Goal: Task Accomplishment & Management: Complete application form

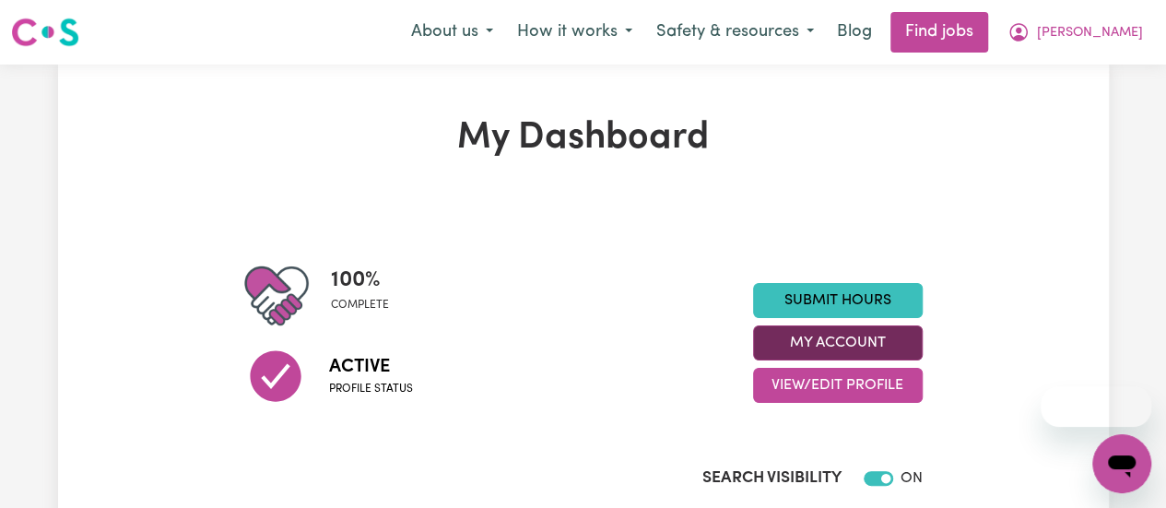
drag, startPoint x: 0, startPoint y: 0, endPoint x: 848, endPoint y: 346, distance: 915.6
click at [848, 346] on button "My Account" at bounding box center [838, 342] width 170 height 35
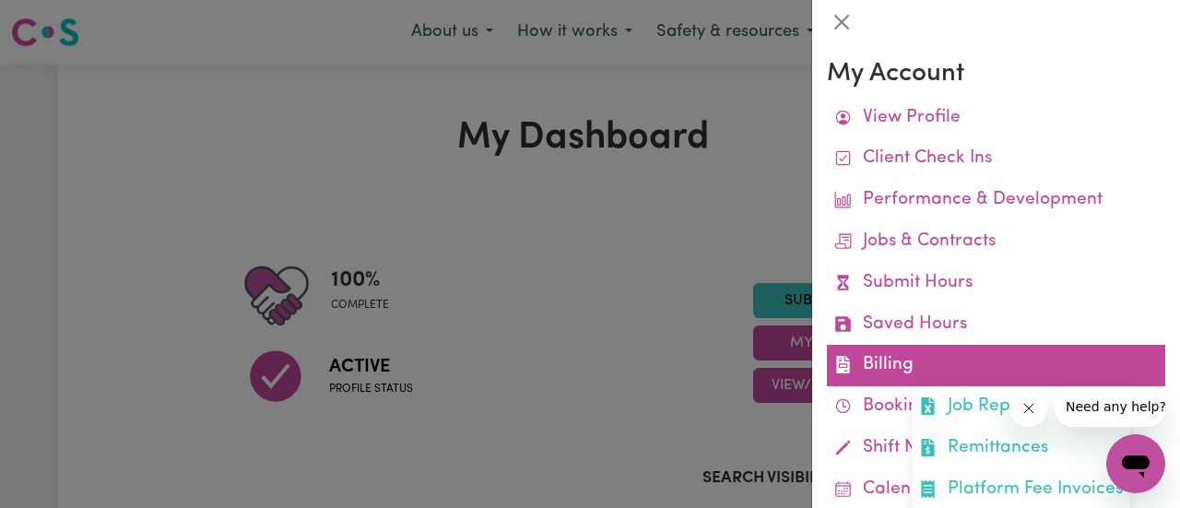
click at [931, 358] on link "Billing Job Reports Remittances Platform Fee Invoices" at bounding box center [996, 365] width 338 height 41
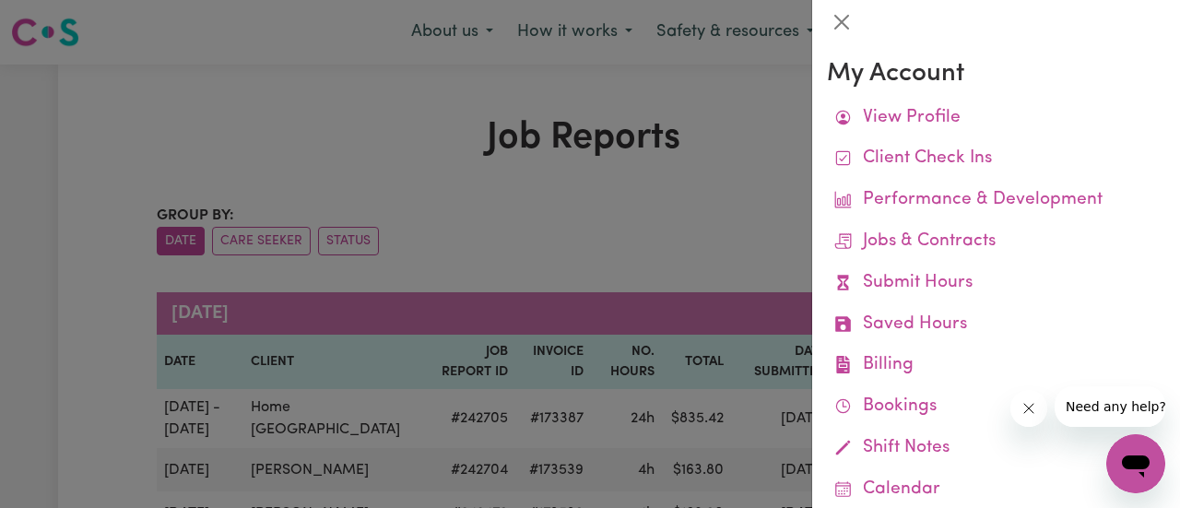
click at [712, 102] on div at bounding box center [590, 254] width 1180 height 508
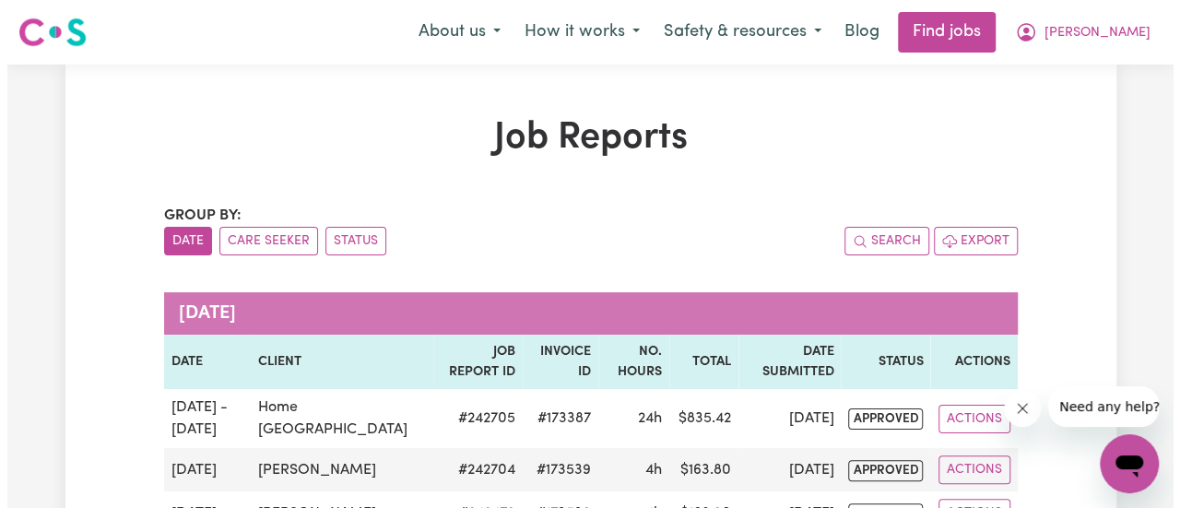
scroll to position [444, 0]
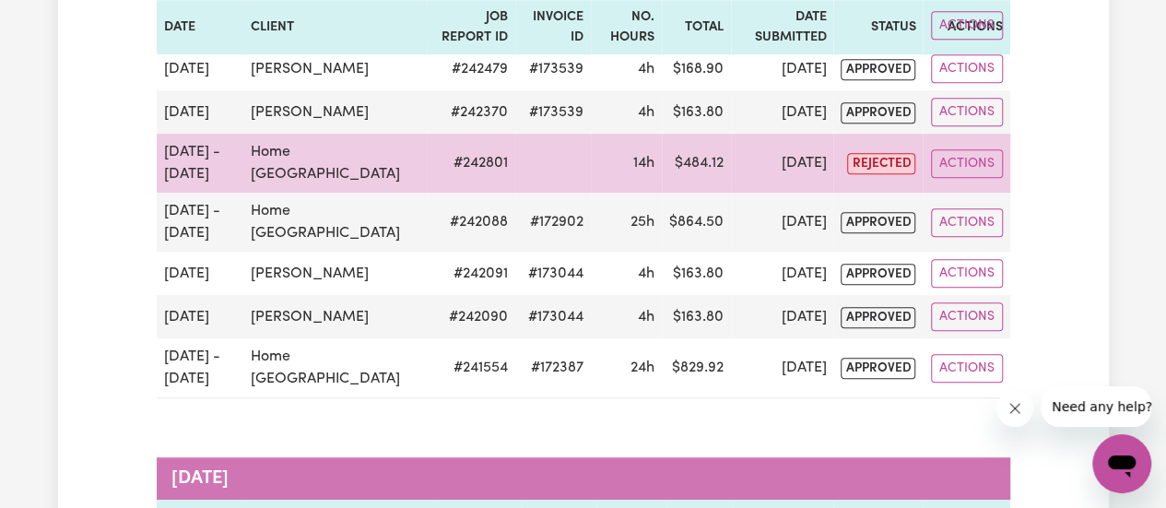
click at [619, 176] on td "14h" at bounding box center [626, 163] width 71 height 59
click at [973, 158] on button "Actions" at bounding box center [967, 163] width 72 height 29
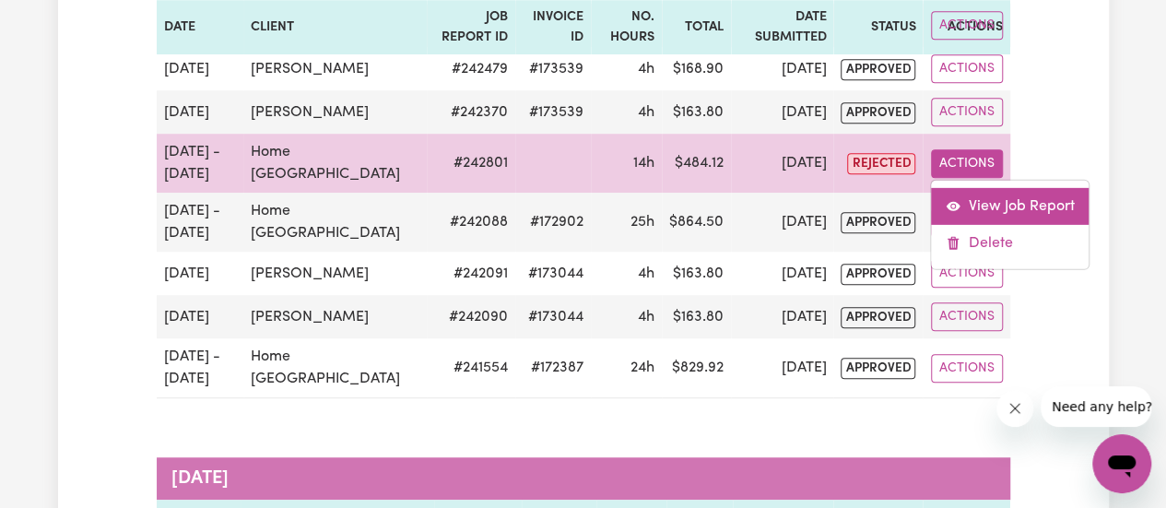
click at [1024, 212] on link "View Job Report" at bounding box center [1010, 205] width 158 height 37
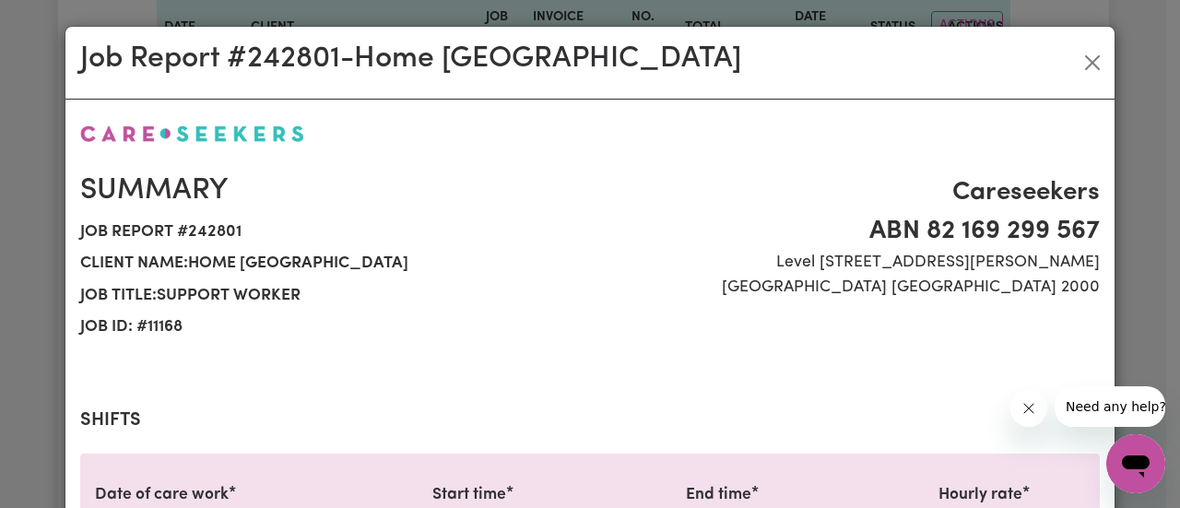
select select "38-Weekday"
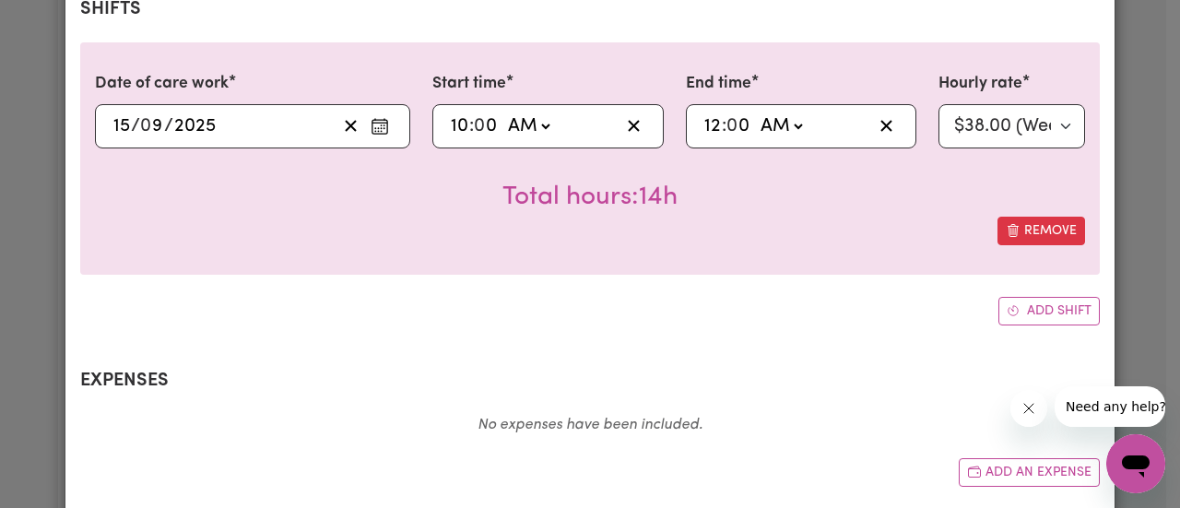
scroll to position [343, 0]
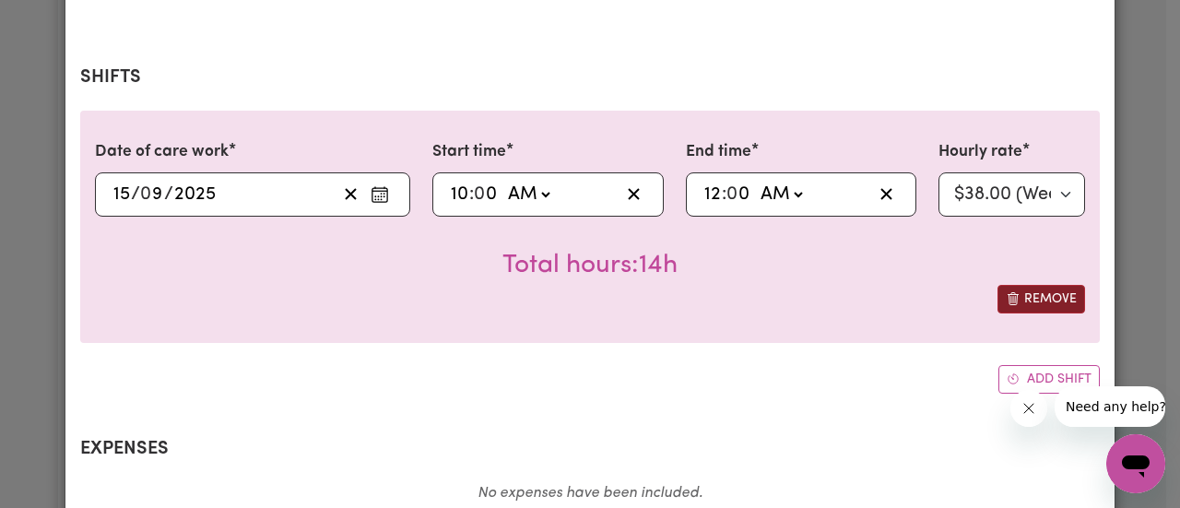
click at [1046, 300] on button "Remove" at bounding box center [1041, 299] width 88 height 29
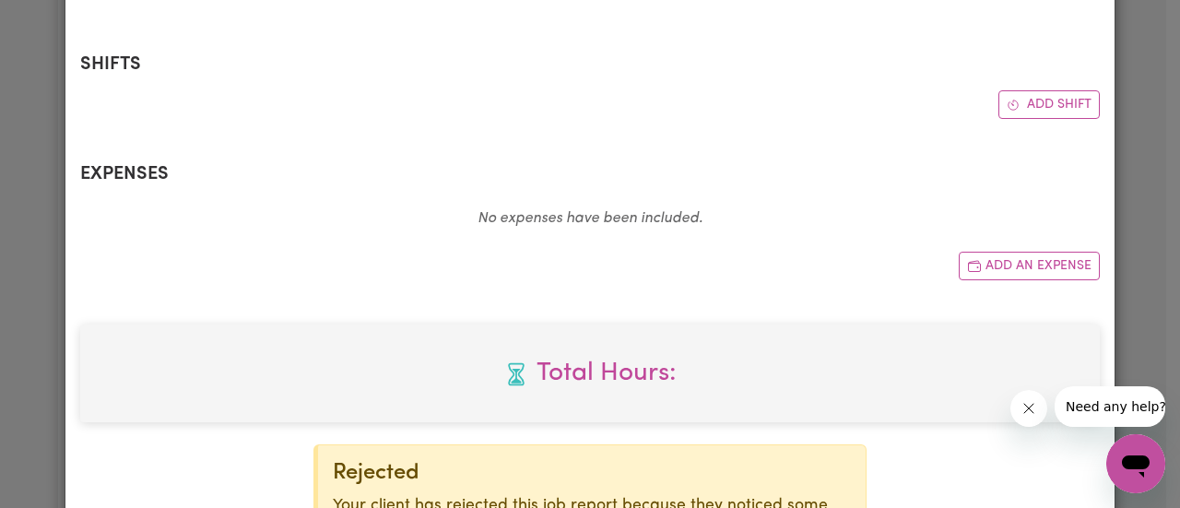
scroll to position [569, 0]
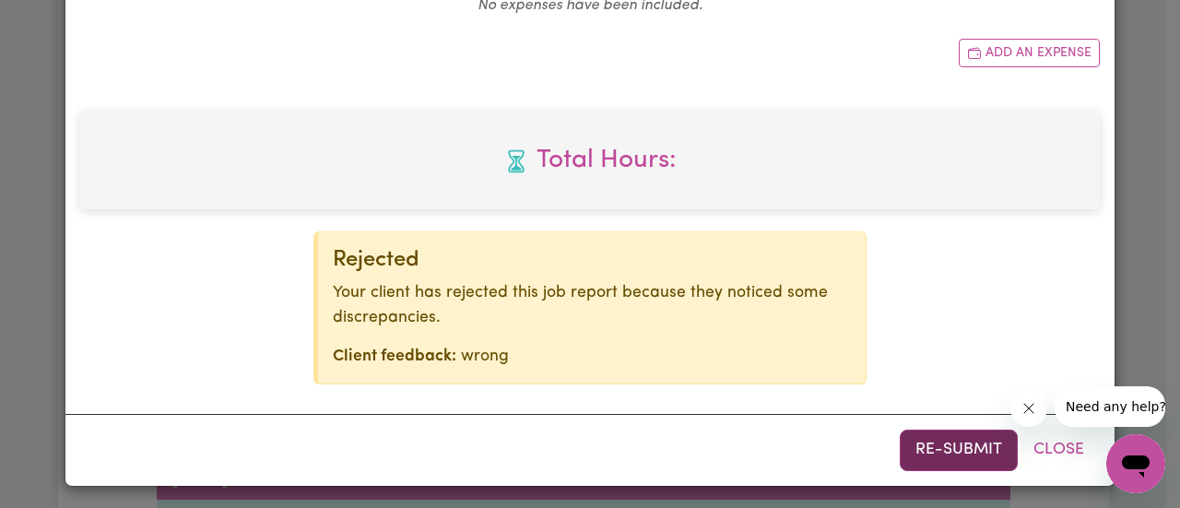
click at [946, 441] on button "Re-submit" at bounding box center [959, 449] width 118 height 41
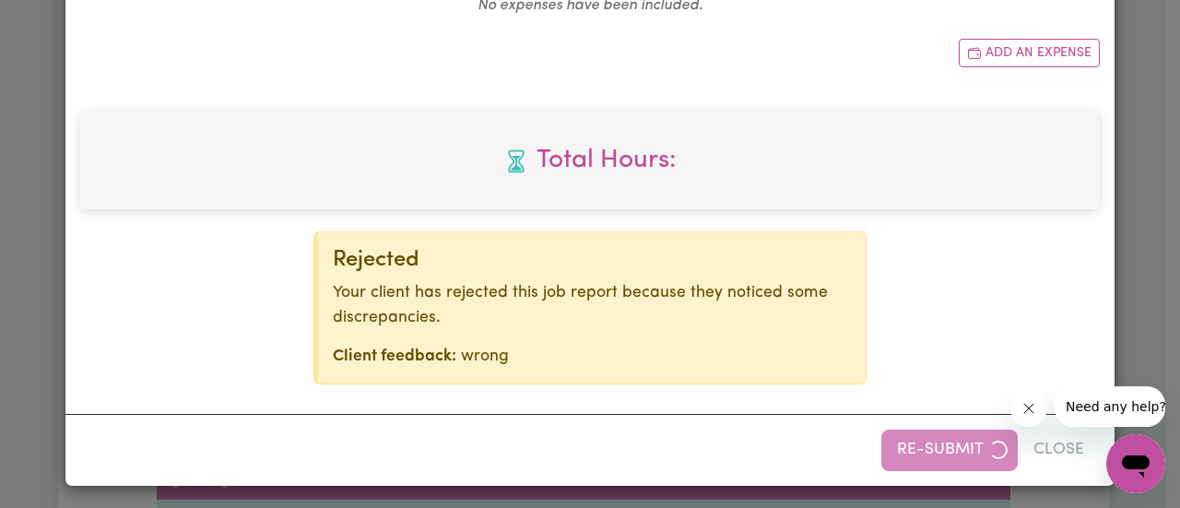
select select "38-Weekday"
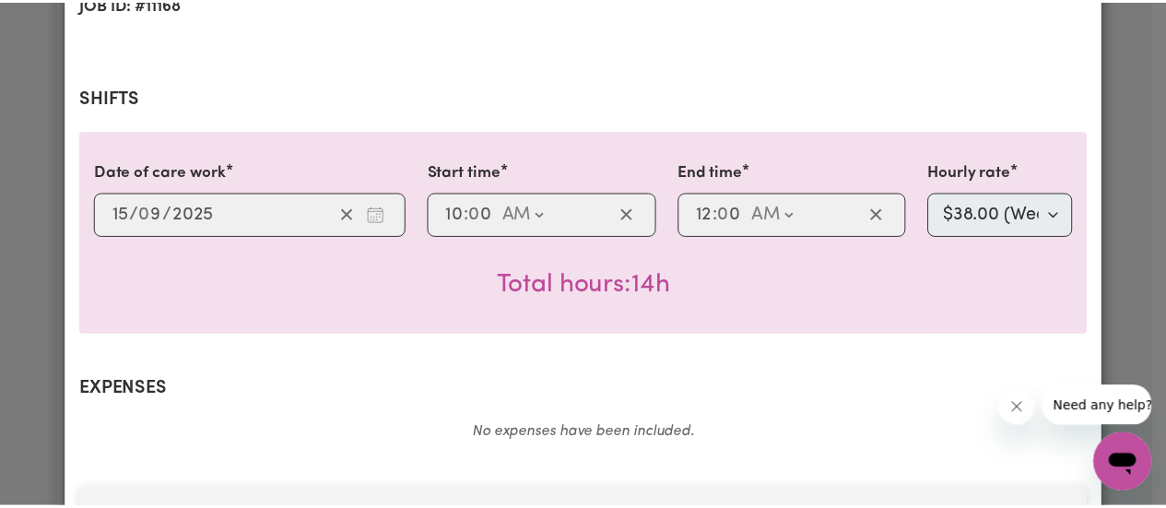
scroll to position [0, 0]
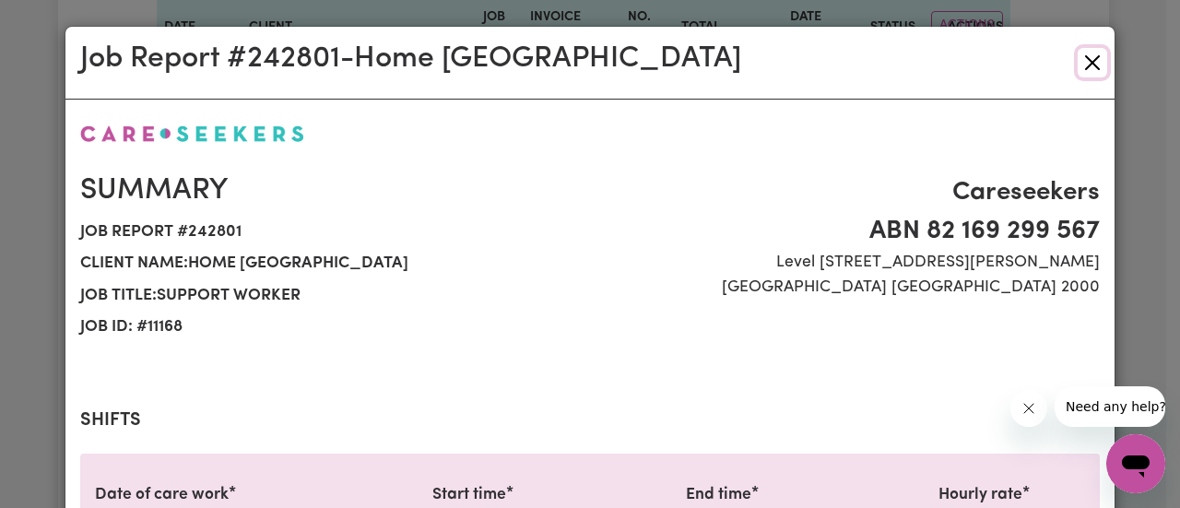
click at [1088, 53] on button "Close" at bounding box center [1091, 62] width 29 height 29
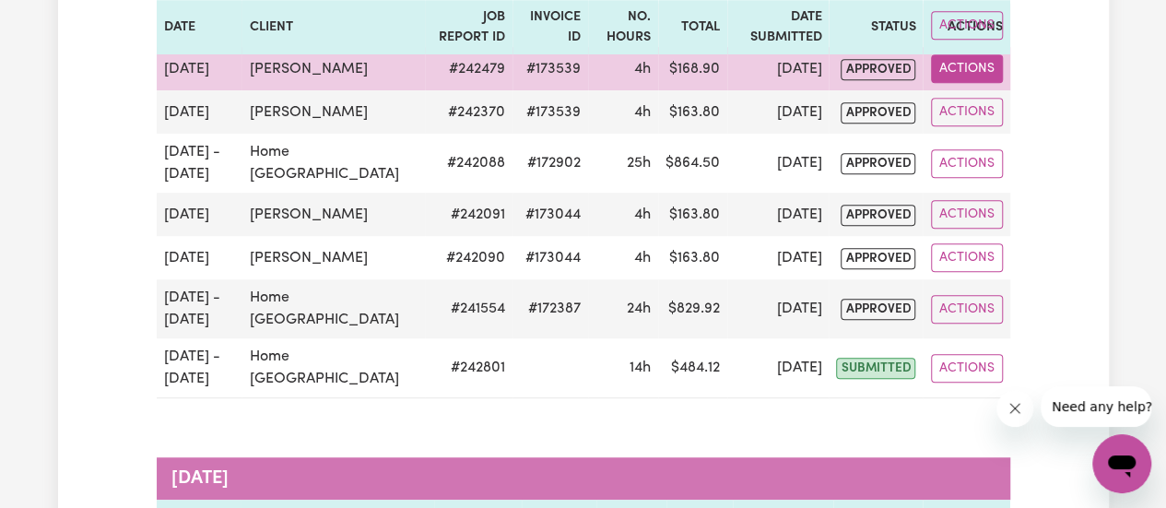
click at [962, 69] on button "Actions" at bounding box center [967, 68] width 72 height 29
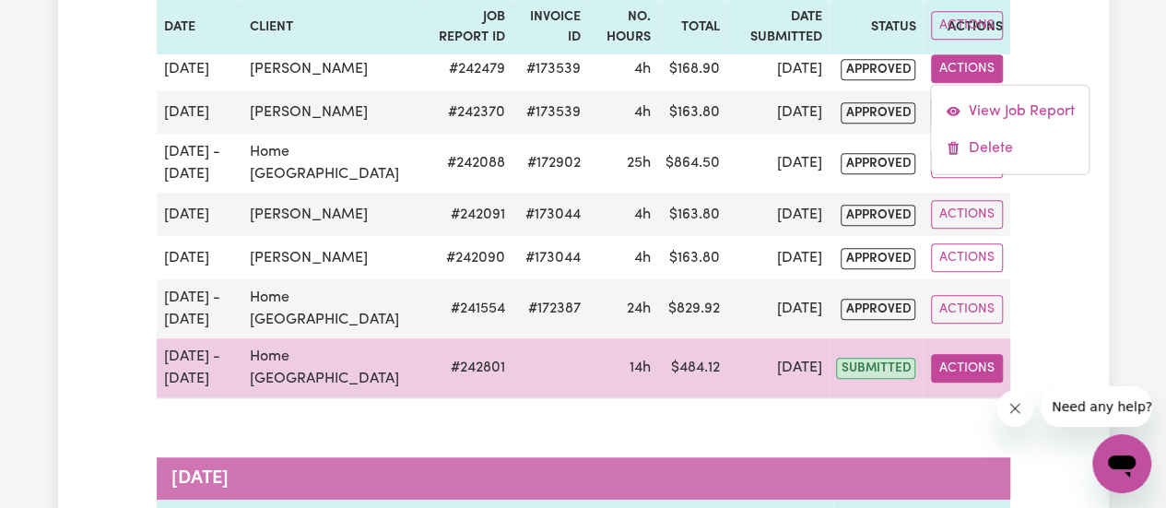
click at [973, 359] on button "Actions" at bounding box center [967, 368] width 72 height 29
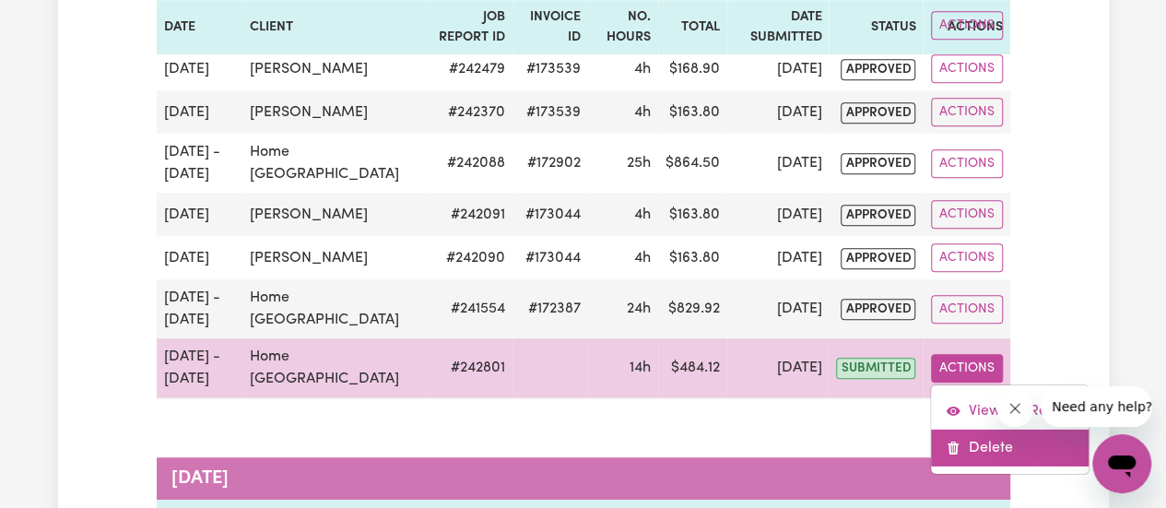
click at [970, 449] on link "Delete" at bounding box center [1010, 447] width 158 height 37
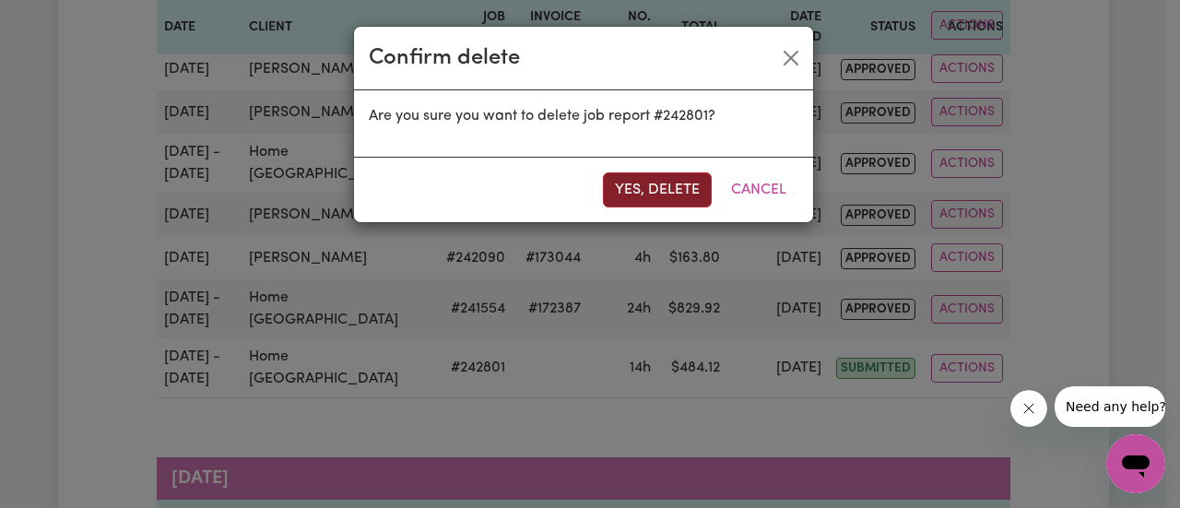
click at [651, 183] on button "Yes, delete" at bounding box center [657, 189] width 109 height 35
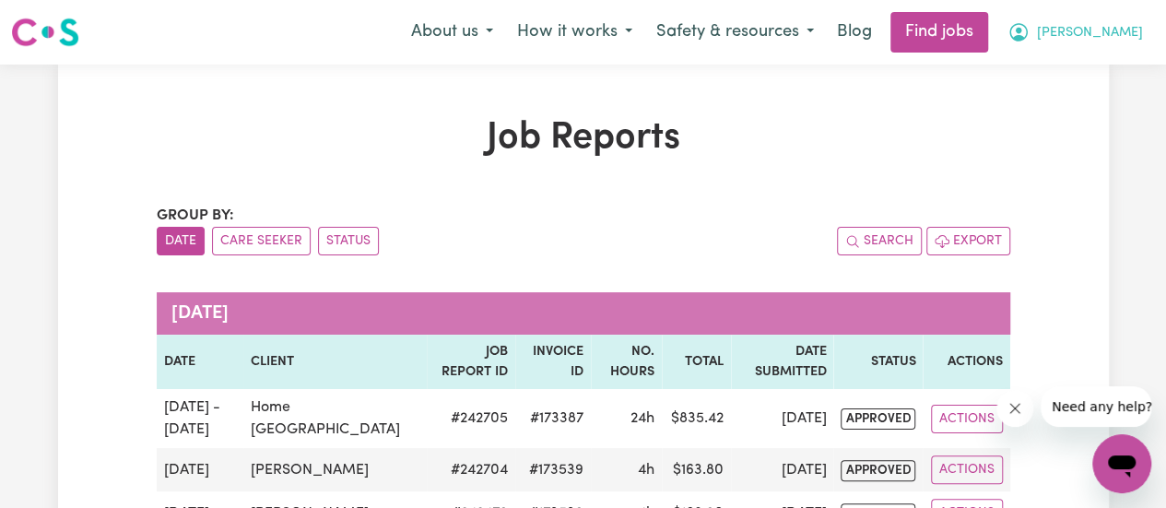
click at [1130, 31] on span "[PERSON_NAME]" at bounding box center [1090, 33] width 106 height 20
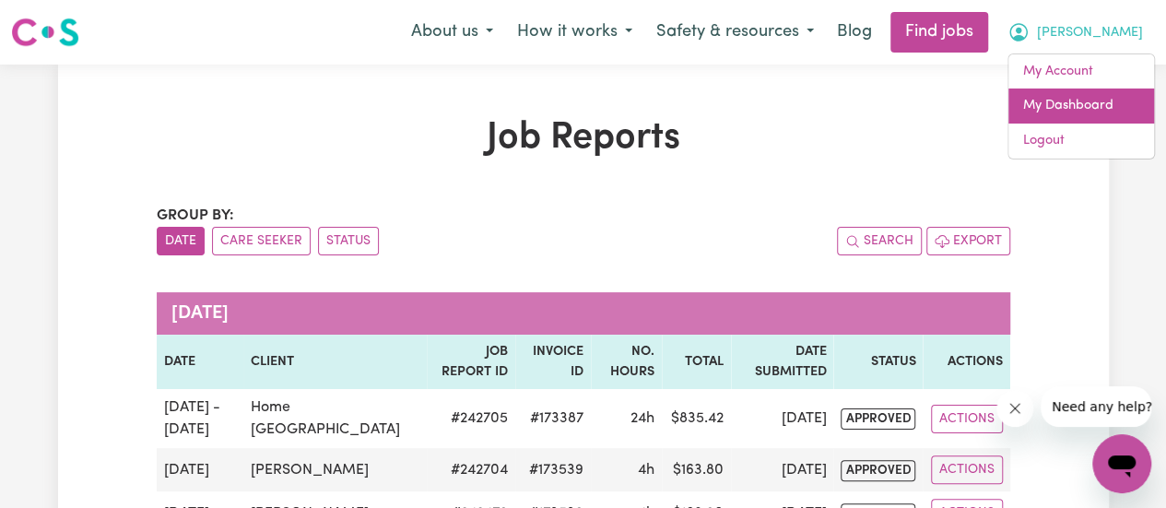
click at [1066, 95] on link "My Dashboard" at bounding box center [1081, 105] width 146 height 35
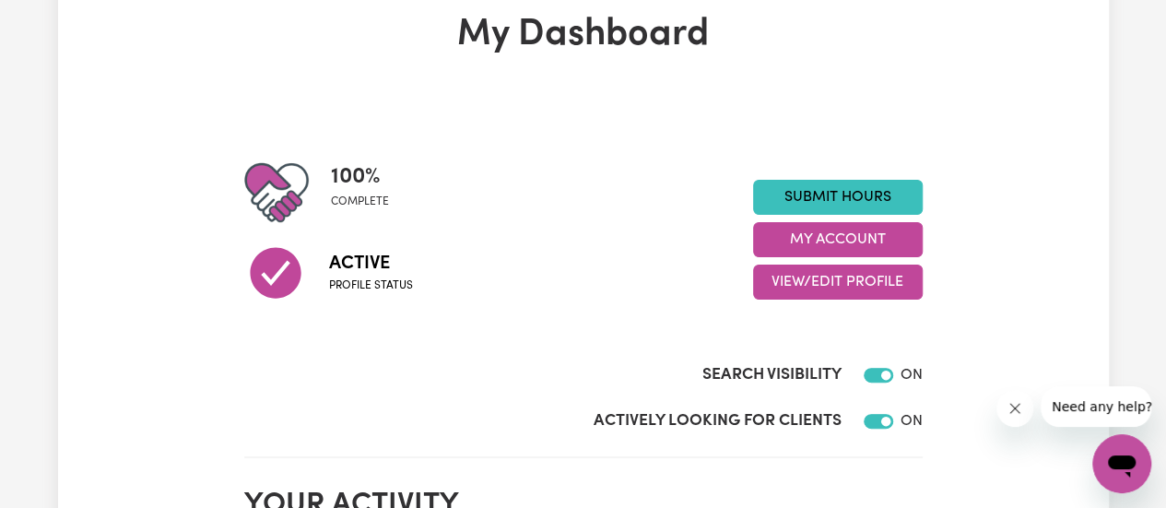
scroll to position [225, 0]
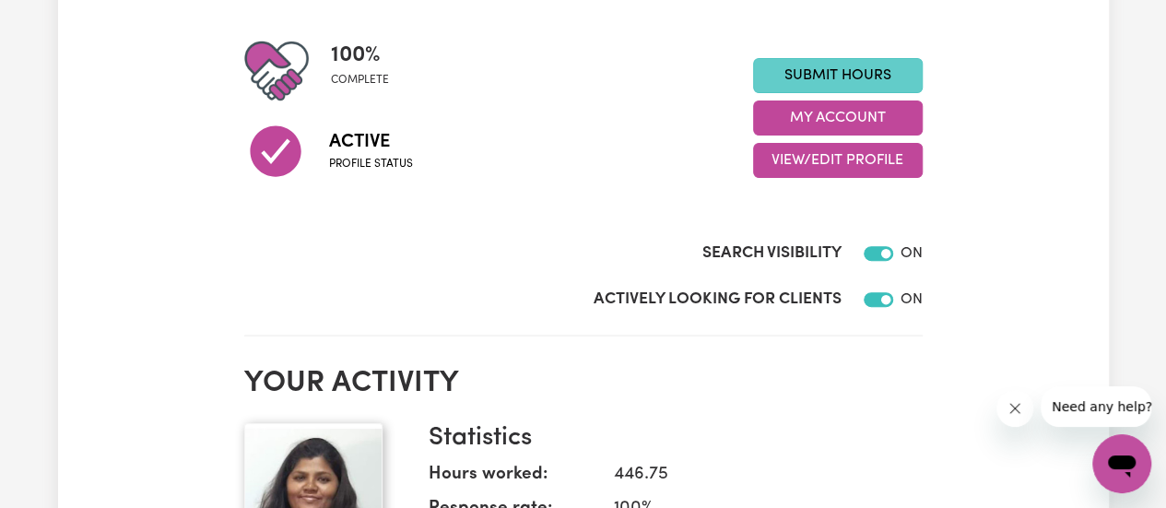
click at [831, 69] on link "Submit Hours" at bounding box center [838, 75] width 170 height 35
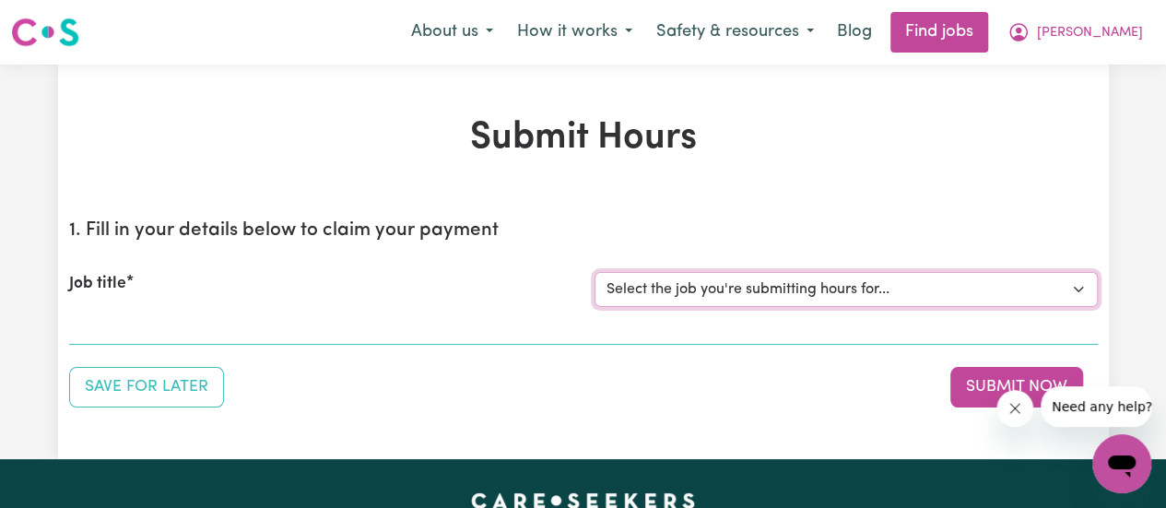
click at [714, 288] on select "Select the job you're submitting hours for... [[PERSON_NAME]] [DEMOGRAPHIC_DATA…" at bounding box center [845, 289] width 503 height 35
select select "11168"
click at [594, 272] on select "Select the job you're submitting hours for... [[PERSON_NAME]] [DEMOGRAPHIC_DATA…" at bounding box center [845, 289] width 503 height 35
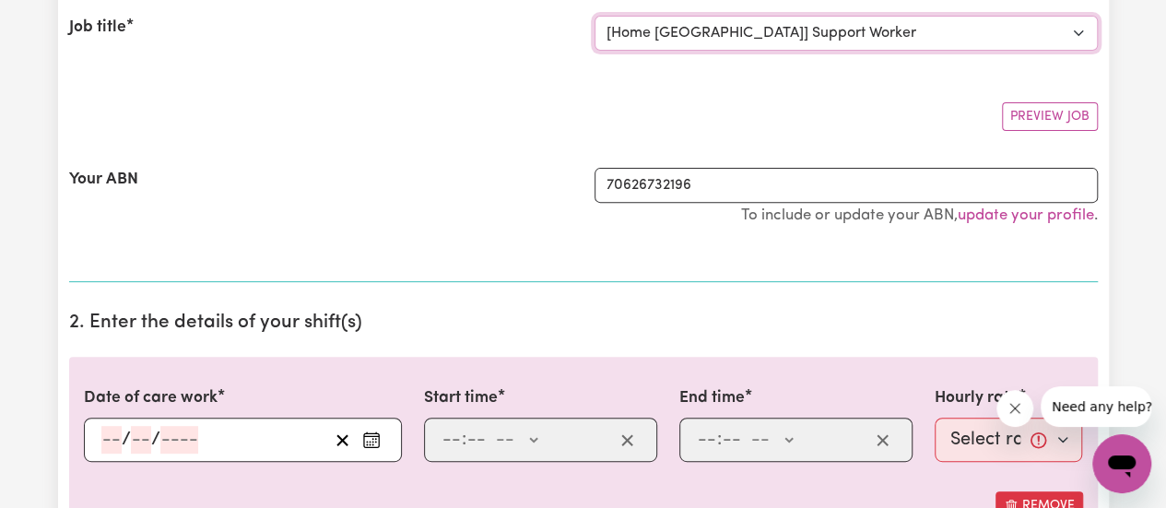
scroll to position [439, 0]
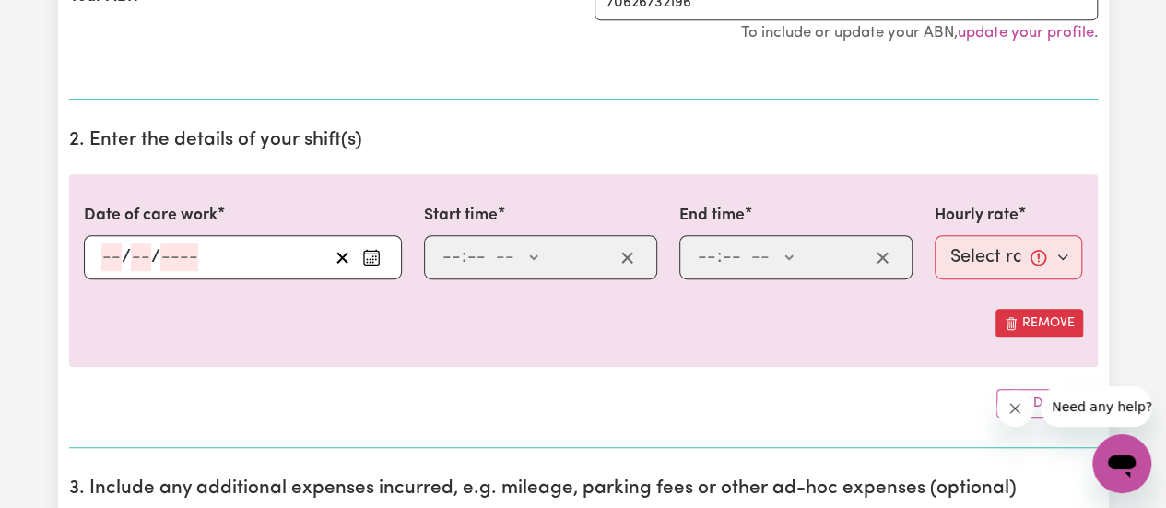
click at [117, 256] on div "/ /" at bounding box center [243, 257] width 318 height 44
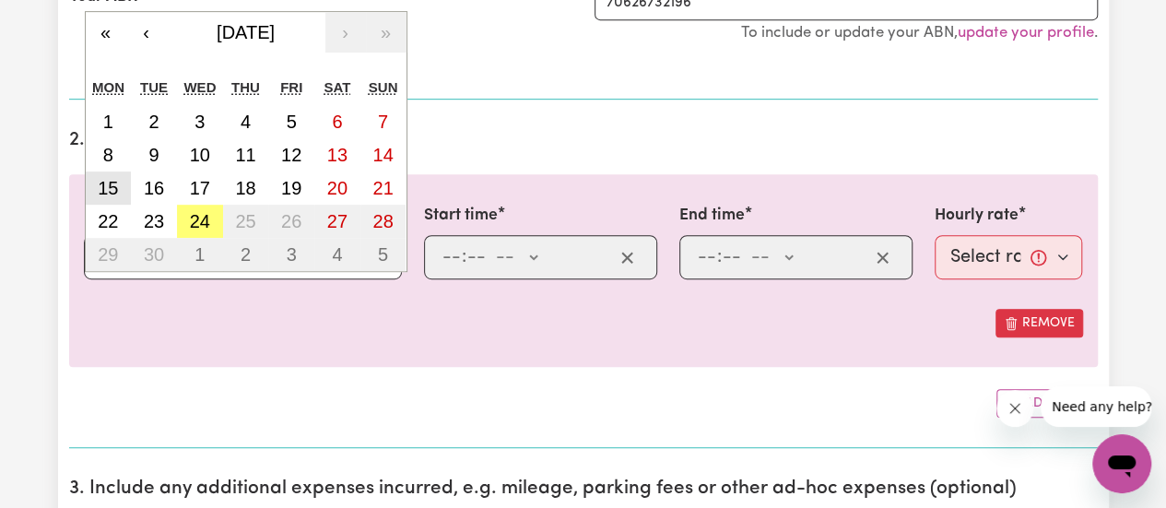
click at [107, 190] on abbr "15" at bounding box center [108, 188] width 20 height 20
type input "[DATE]"
type input "15"
type input "9"
type input "2025"
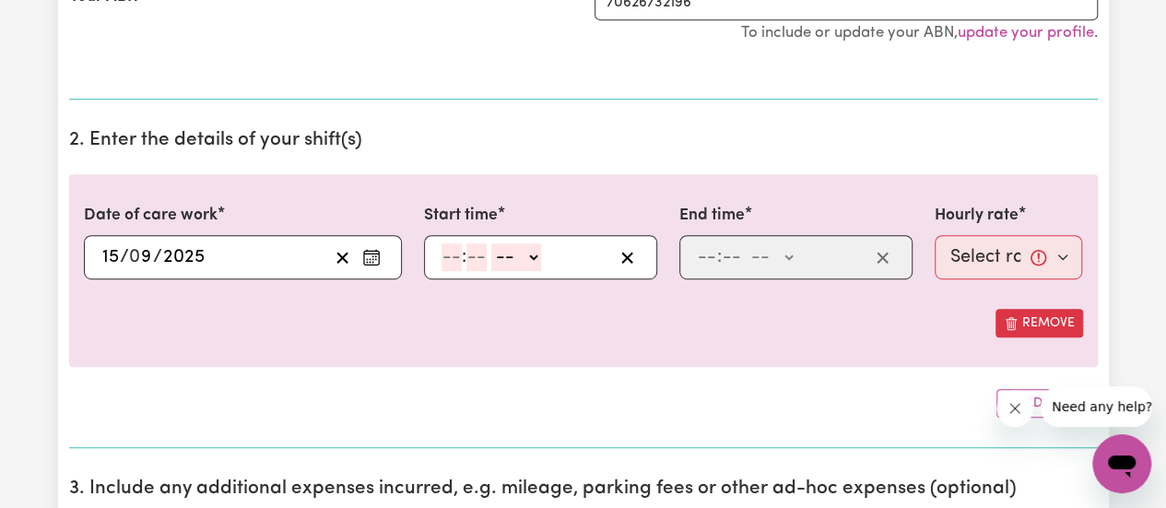
click at [444, 253] on input "number" at bounding box center [451, 257] width 20 height 28
type input "10"
type input "00"
click at [533, 243] on select "-- AM PM" at bounding box center [520, 257] width 50 height 28
select select "am"
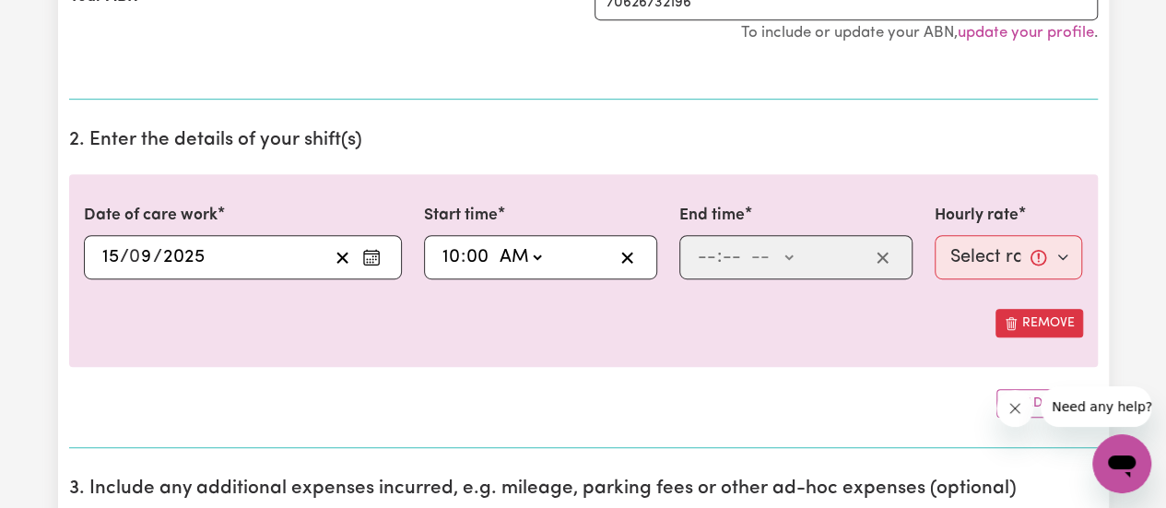
click at [495, 243] on select "-- AM PM" at bounding box center [520, 257] width 50 height 28
type input "10:00"
type input "0"
click at [701, 254] on input "number" at bounding box center [707, 257] width 20 height 28
type input "12"
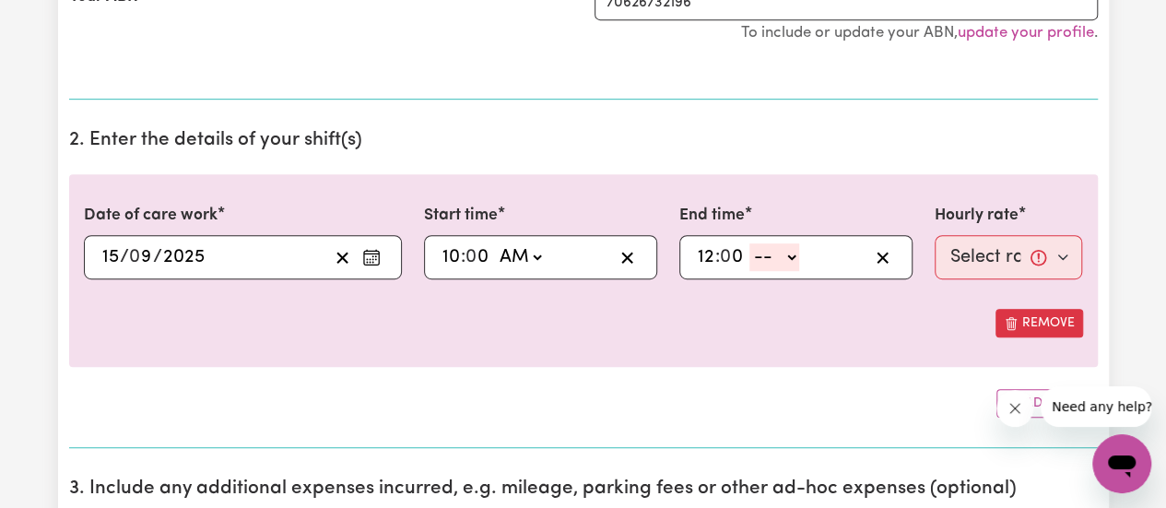
type input "0"
click at [783, 253] on select "-- AM PM" at bounding box center [774, 257] width 50 height 28
select select "pm"
click at [749, 243] on select "-- AM PM" at bounding box center [774, 257] width 50 height 28
type input "12:00"
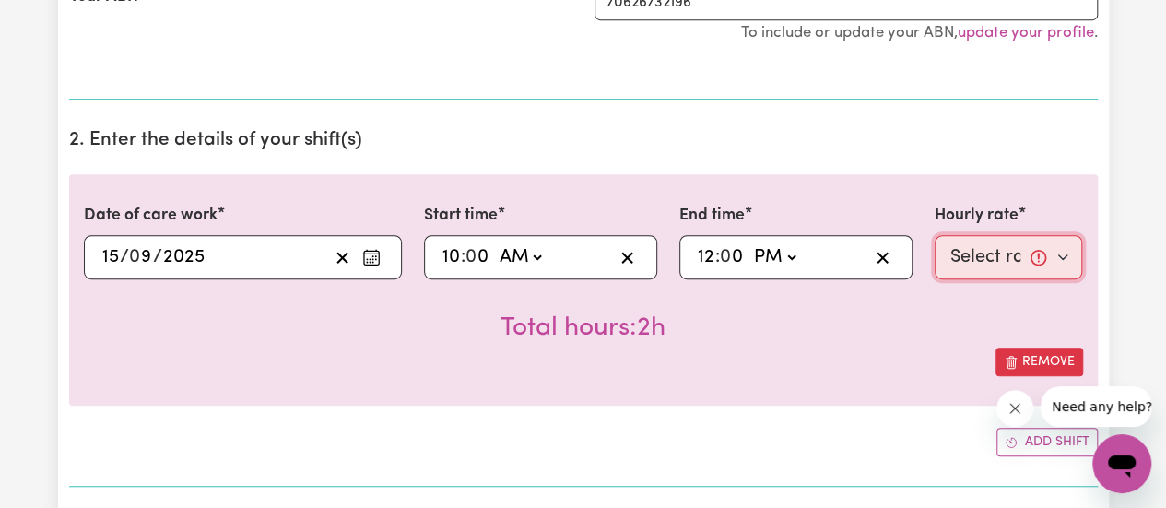
click at [1058, 252] on select "Select rate... $38.00 (Weekday) $50.00 ([DATE]) $60.00 ([DATE]) $70.00 (Public …" at bounding box center [1009, 257] width 148 height 44
select select "38-Weekday"
click at [935, 235] on select "Select rate... $38.00 (Weekday) $50.00 ([DATE]) $60.00 ([DATE]) $70.00 (Public …" at bounding box center [1009, 257] width 148 height 44
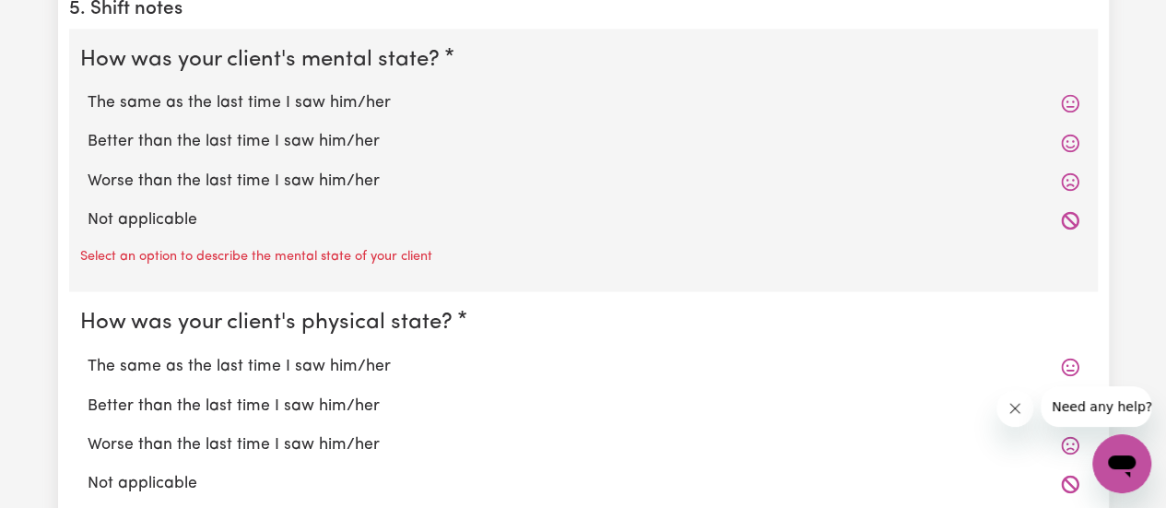
scroll to position [1158, 0]
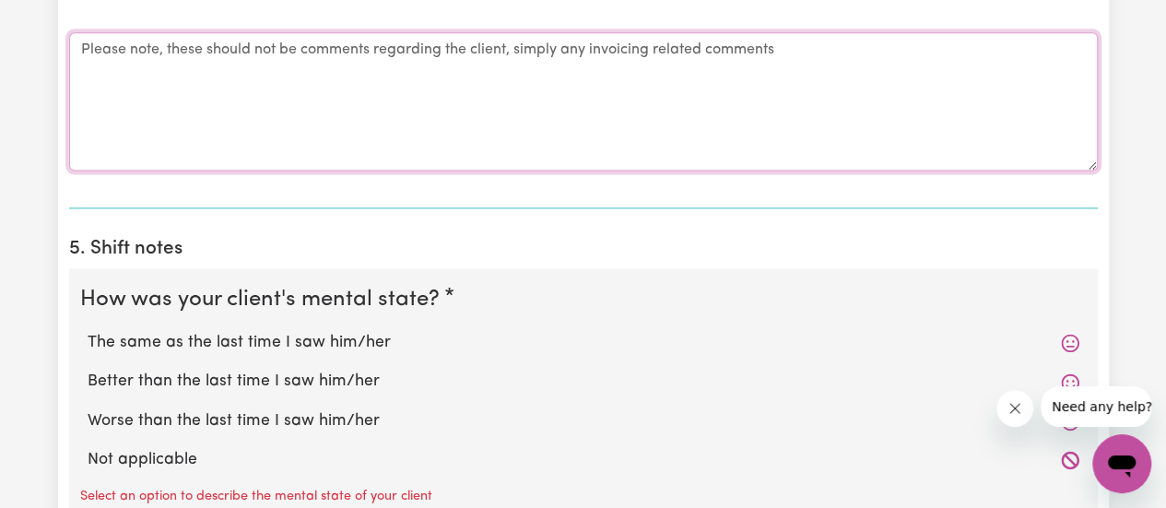
click at [645, 91] on textarea "Comments" at bounding box center [583, 101] width 1029 height 138
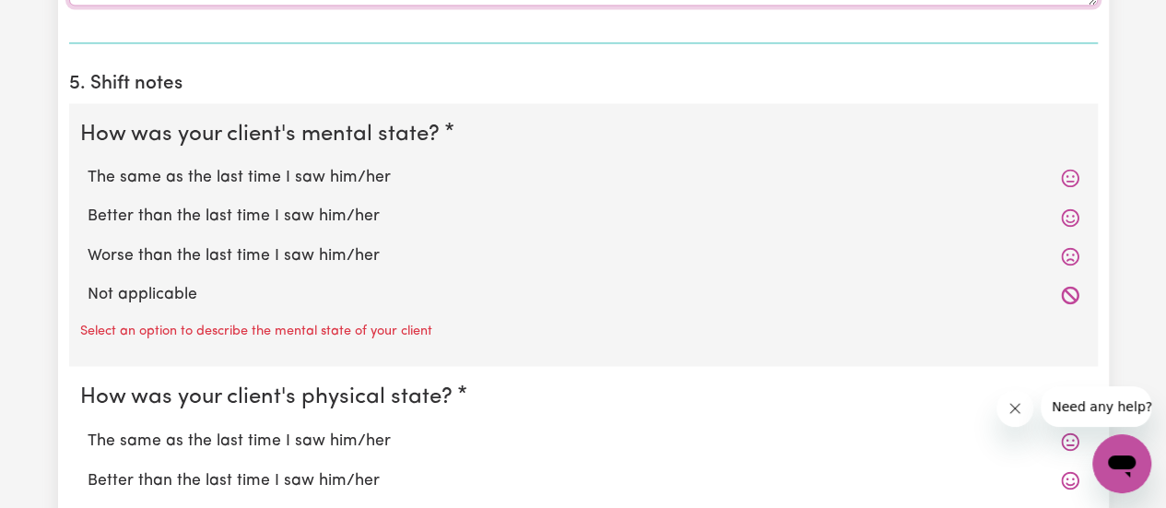
scroll to position [1363, 0]
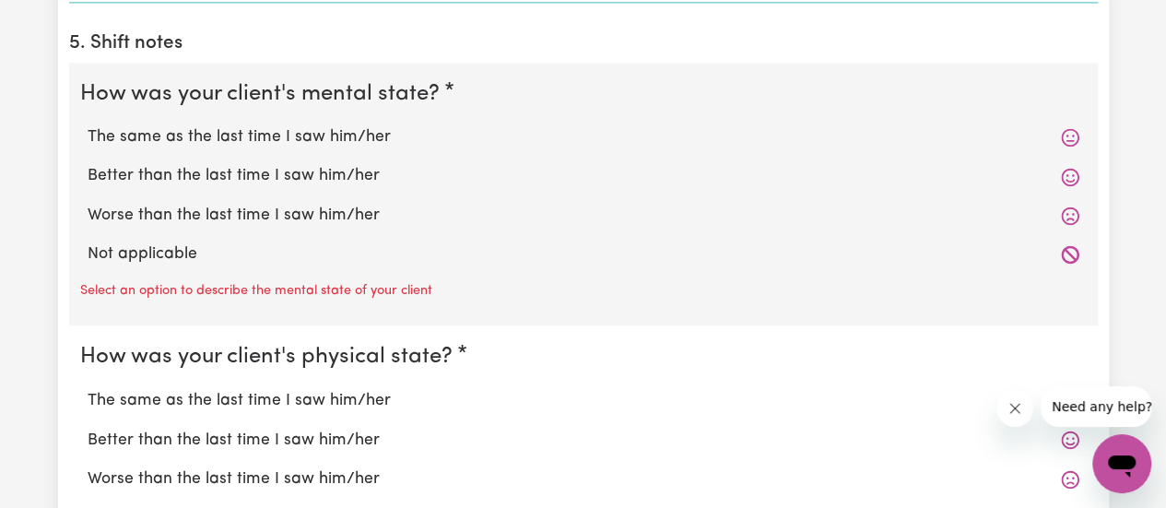
type textarea "Meeting"
click at [136, 253] on label "Not applicable" at bounding box center [584, 254] width 992 height 24
click at [88, 242] on input "Not applicable" at bounding box center [87, 241] width 1 height 1
radio input "true"
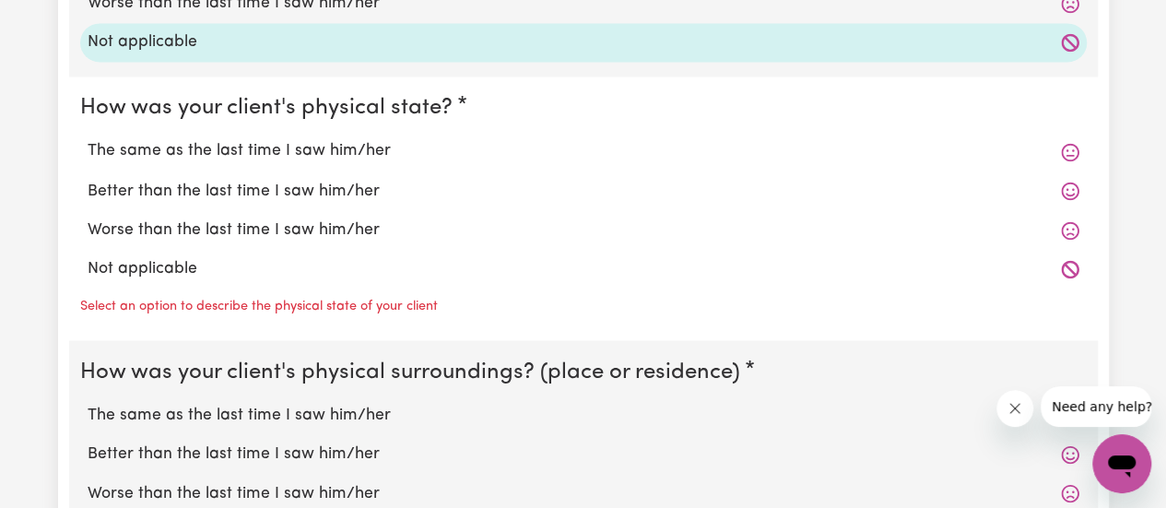
scroll to position [1589, 0]
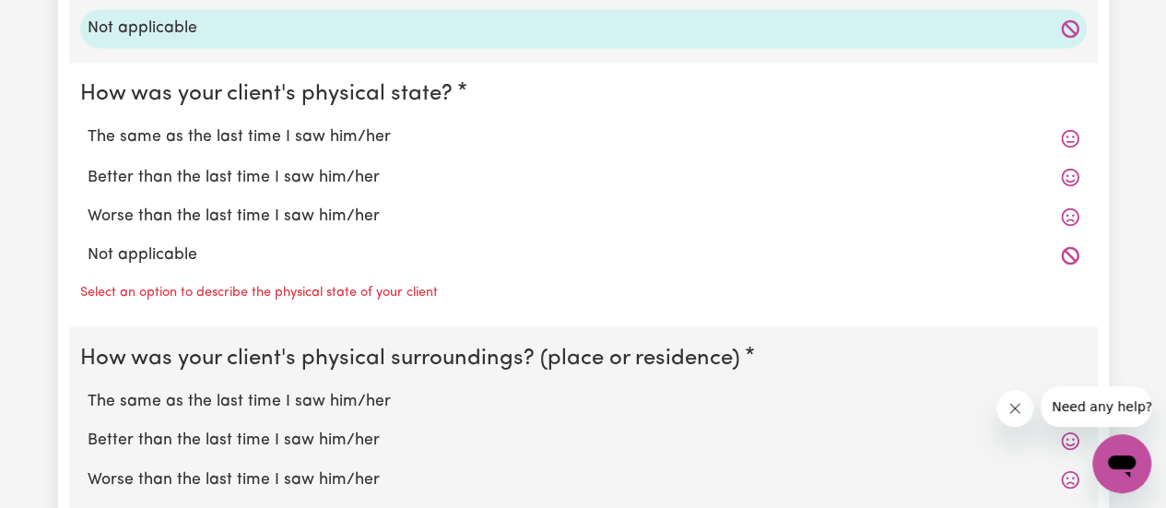
click at [168, 242] on label "Not applicable" at bounding box center [584, 254] width 992 height 24
click at [88, 242] on input "Not applicable" at bounding box center [87, 241] width 1 height 1
radio input "true"
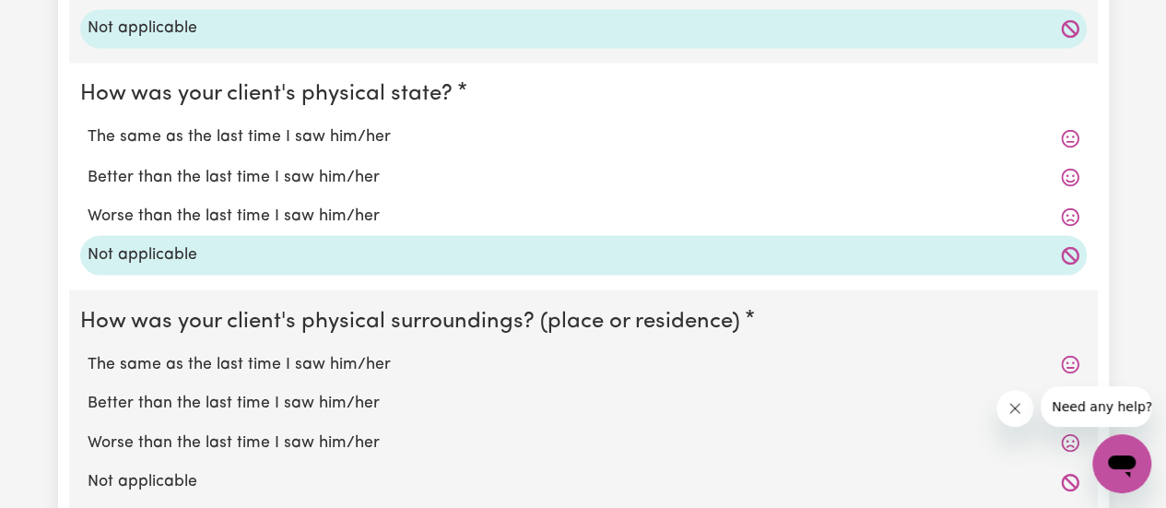
click at [160, 464] on div "Not applicable" at bounding box center [583, 481] width 1006 height 39
click at [182, 470] on label "Not applicable" at bounding box center [584, 481] width 992 height 24
click at [88, 469] on input "Not applicable" at bounding box center [87, 468] width 1 height 1
radio input "true"
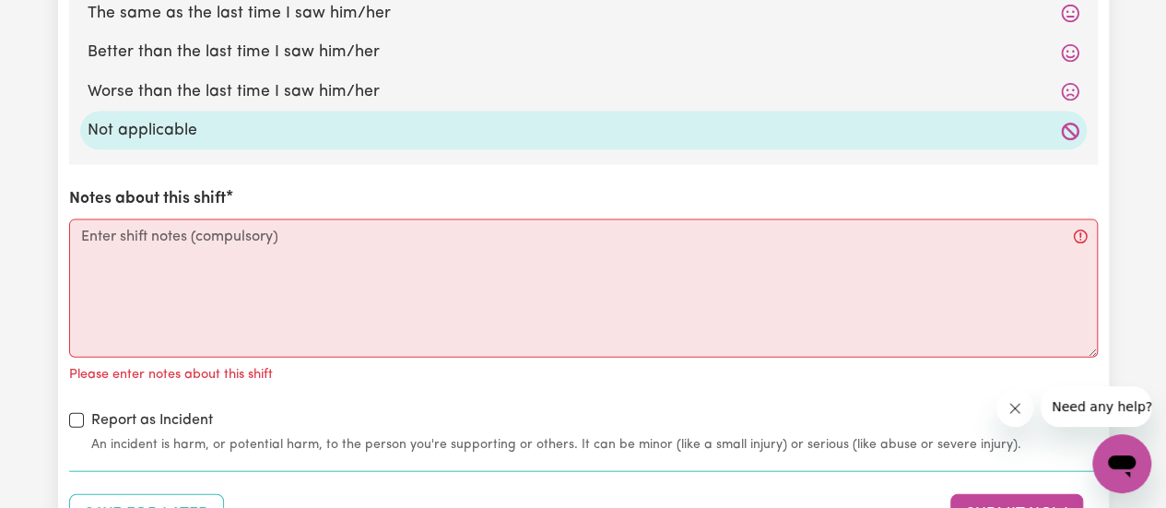
scroll to position [1944, 0]
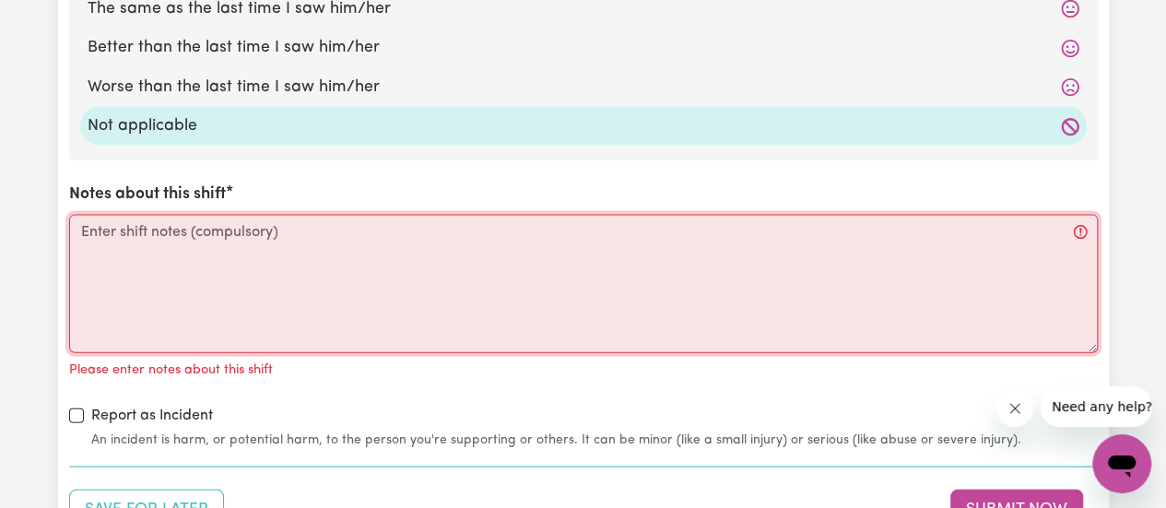
click at [466, 291] on textarea "Notes about this shift" at bounding box center [583, 284] width 1029 height 138
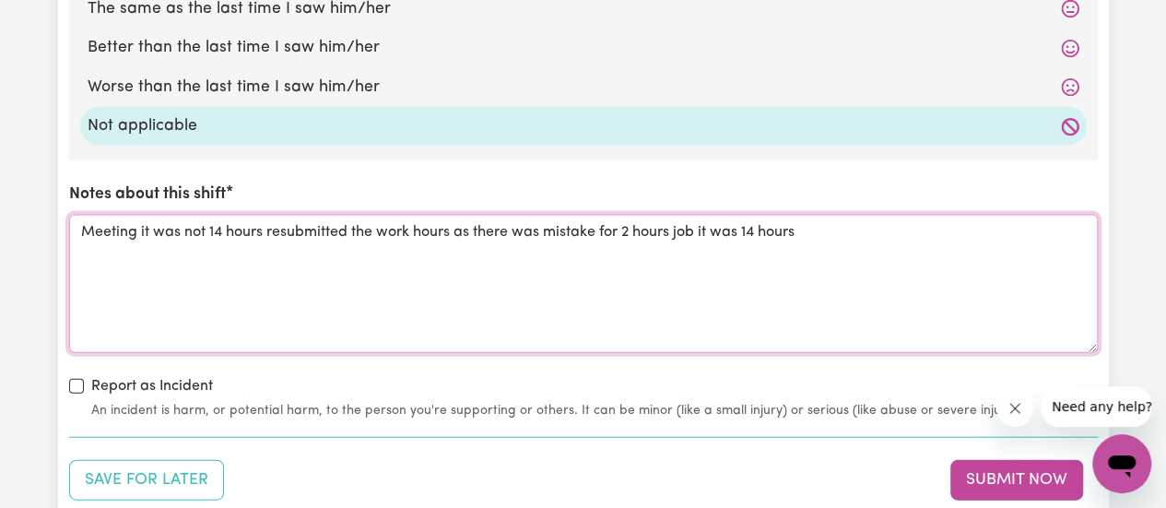
click at [253, 233] on textarea "Meeting it was not 14 hours resubmitted the work hours as there was mistake for…" at bounding box center [583, 284] width 1029 height 138
click at [0, 0] on div "Paraphrase" at bounding box center [0, 0] width 0 height 0
click at [0, 0] on div "Due to an error, the work hours were resubmitted as 14 hours instead of 14 hour…" at bounding box center [0, 0] width 0 height 0
drag, startPoint x: 446, startPoint y: 229, endPoint x: 433, endPoint y: 229, distance: 12.9
click at [433, 229] on textarea "Due to an error, the work hours were resubmitted as 14 hours instead of 14 hour…" at bounding box center [583, 284] width 1029 height 138
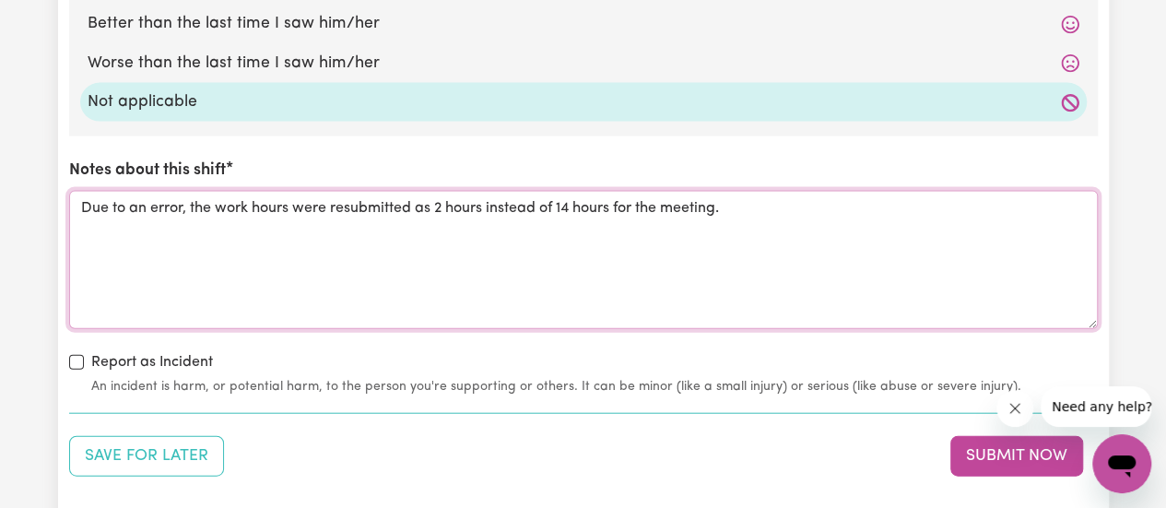
scroll to position [2019, 0]
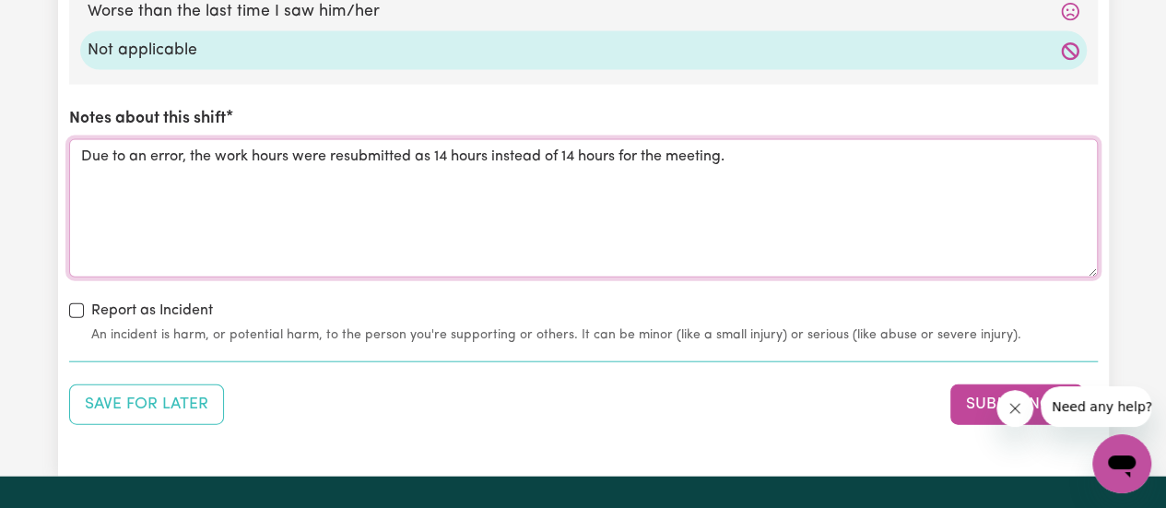
drag, startPoint x: 577, startPoint y: 155, endPoint x: 564, endPoint y: 156, distance: 12.9
click at [564, 156] on textarea "Due to an error, the work hours were resubmitted as 14 hours instead of 14 hour…" at bounding box center [583, 208] width 1029 height 138
type textarea "Due to an error, the work hours were resubmitted as 14 hours instead of 2 hours…"
click at [974, 391] on button "Submit Now" at bounding box center [1016, 404] width 133 height 41
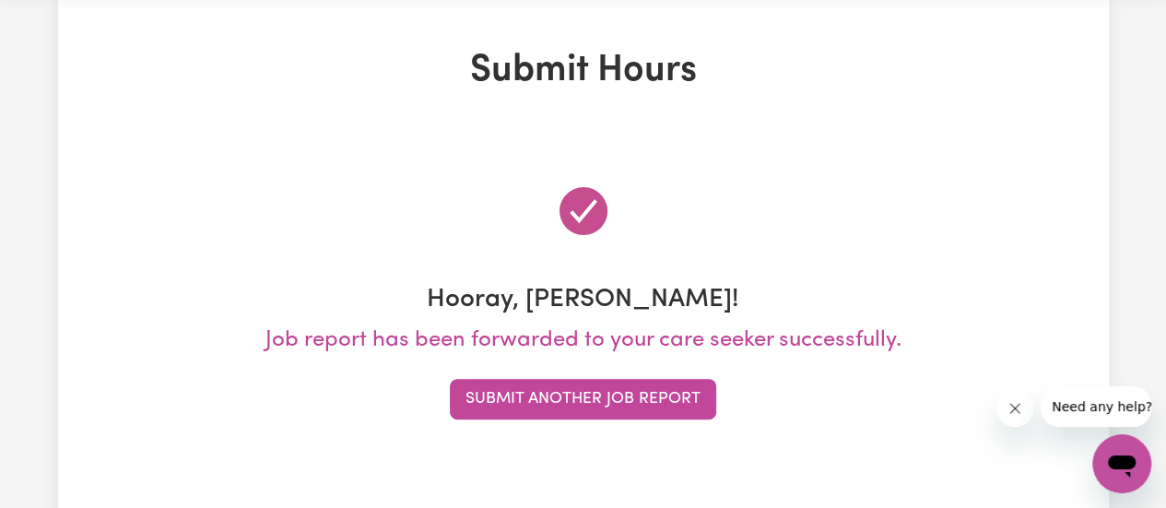
scroll to position [0, 0]
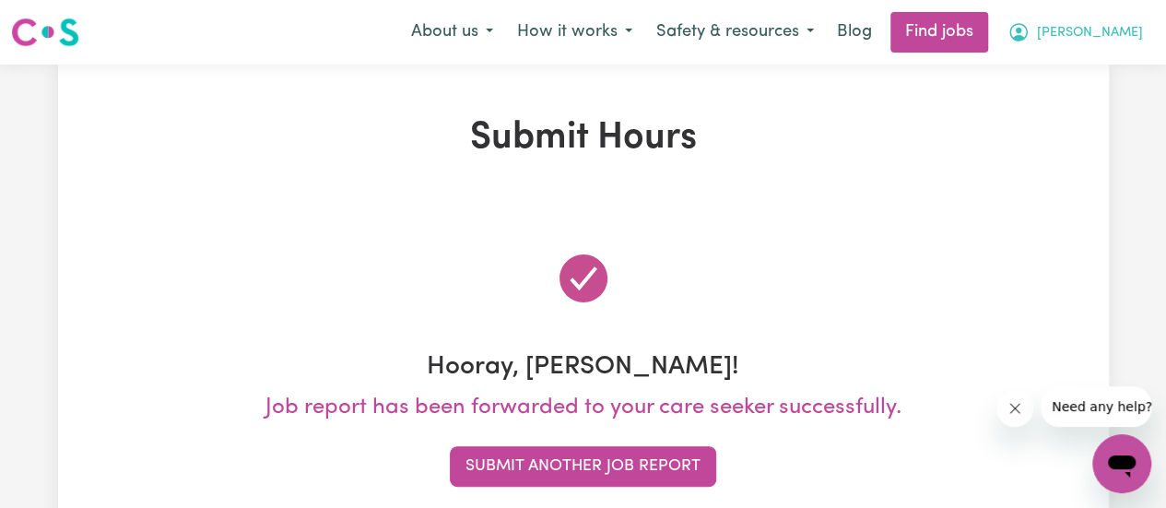
click at [1132, 25] on span "[PERSON_NAME]" at bounding box center [1090, 33] width 106 height 20
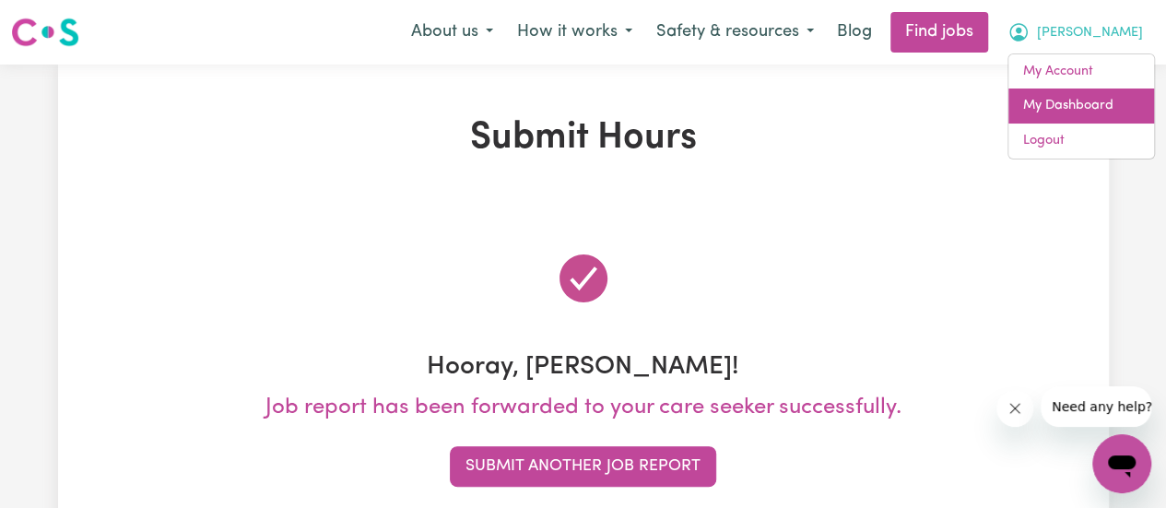
click at [1086, 98] on link "My Dashboard" at bounding box center [1081, 105] width 146 height 35
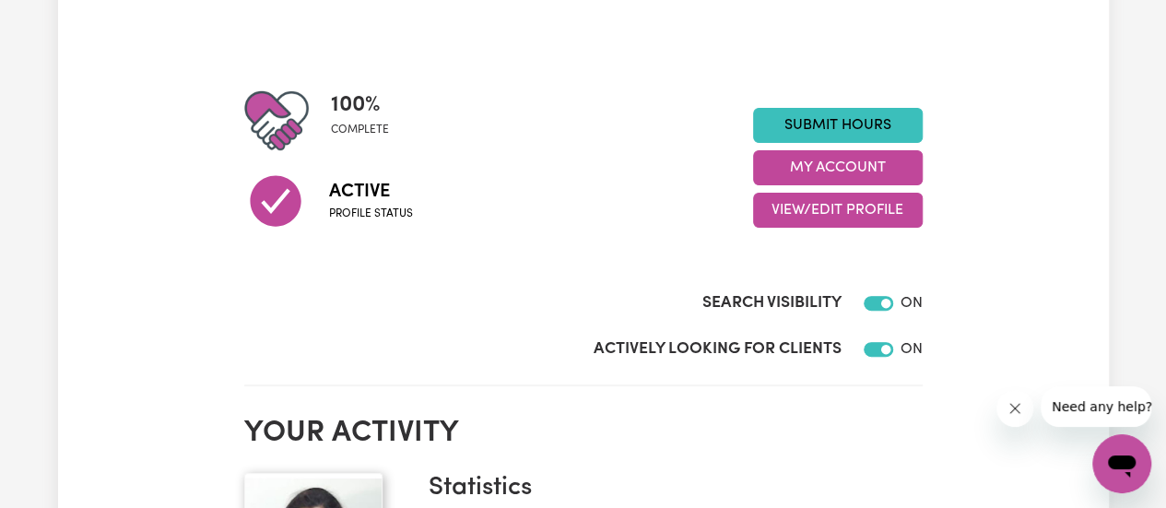
scroll to position [192, 0]
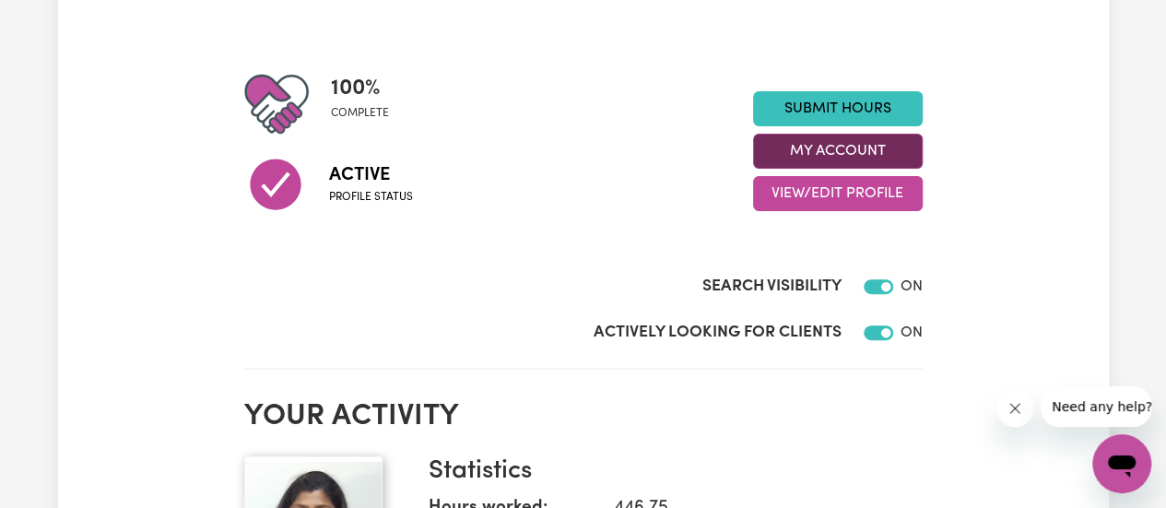
click at [876, 156] on button "My Account" at bounding box center [838, 151] width 170 height 35
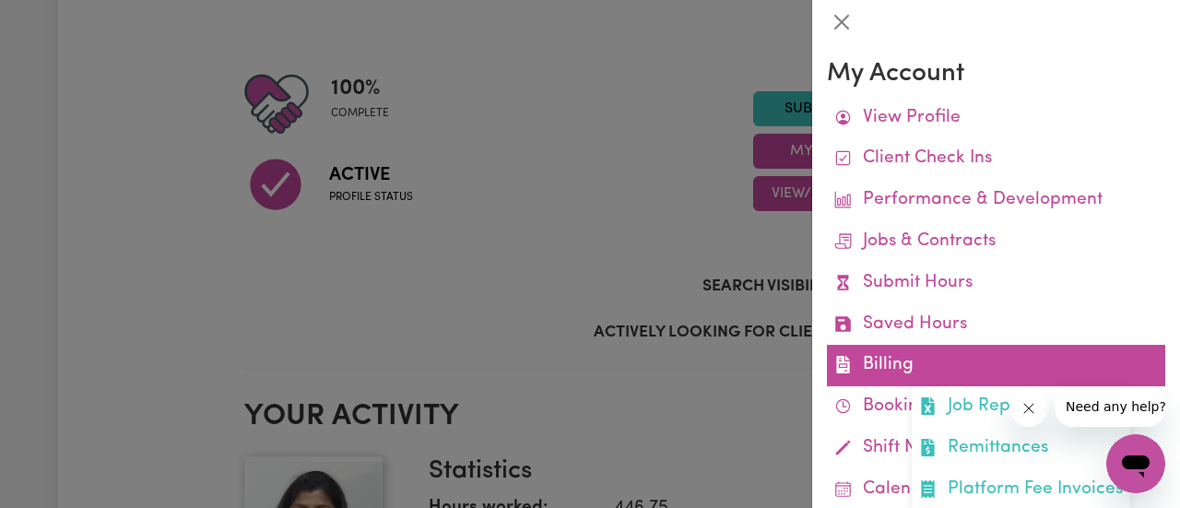
click at [936, 370] on link "Billing Job Reports Remittances Platform Fee Invoices" at bounding box center [996, 365] width 338 height 41
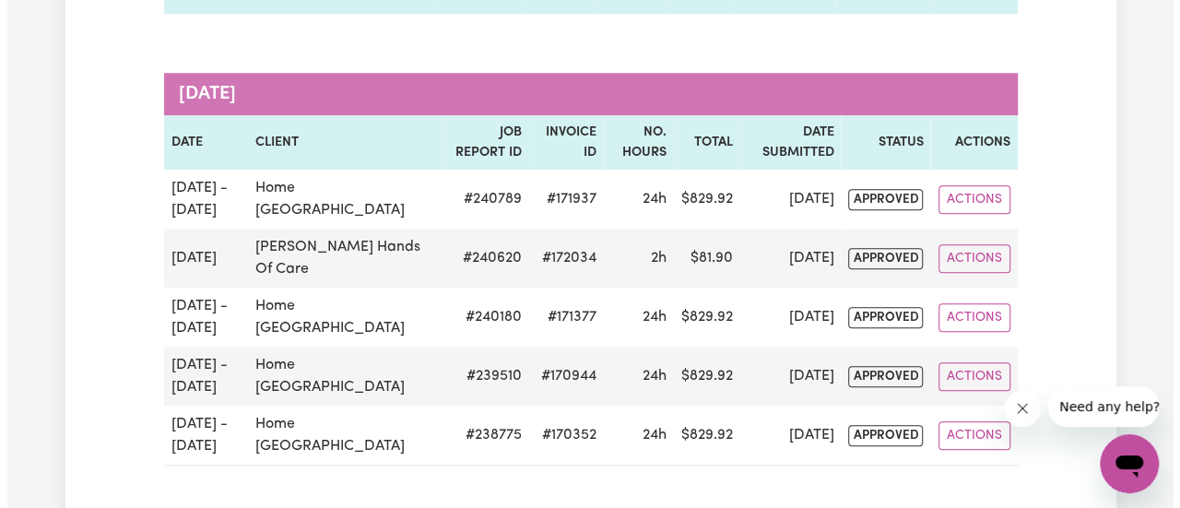
scroll to position [863, 0]
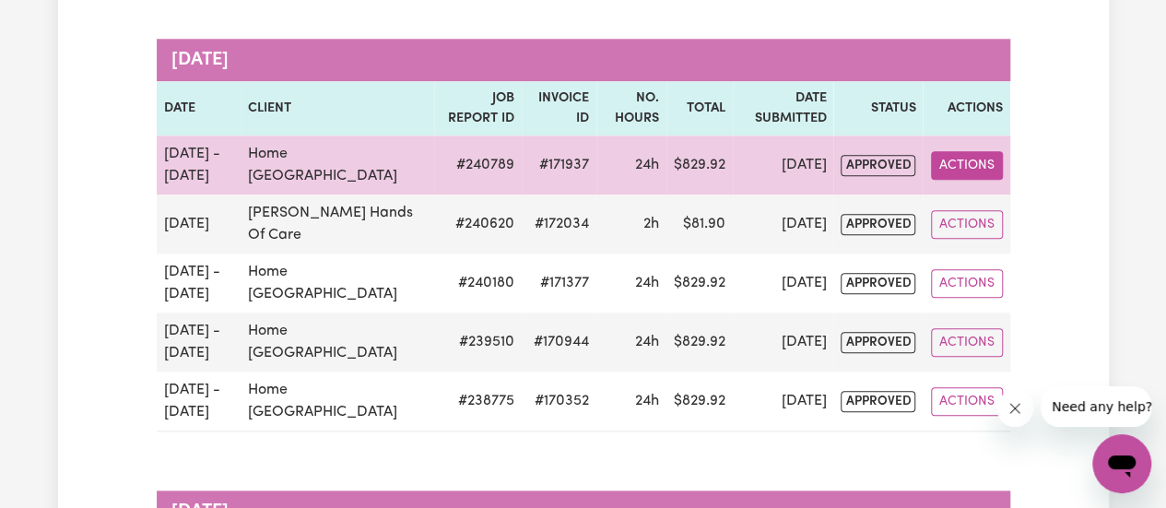
click at [981, 154] on button "Actions" at bounding box center [967, 165] width 72 height 29
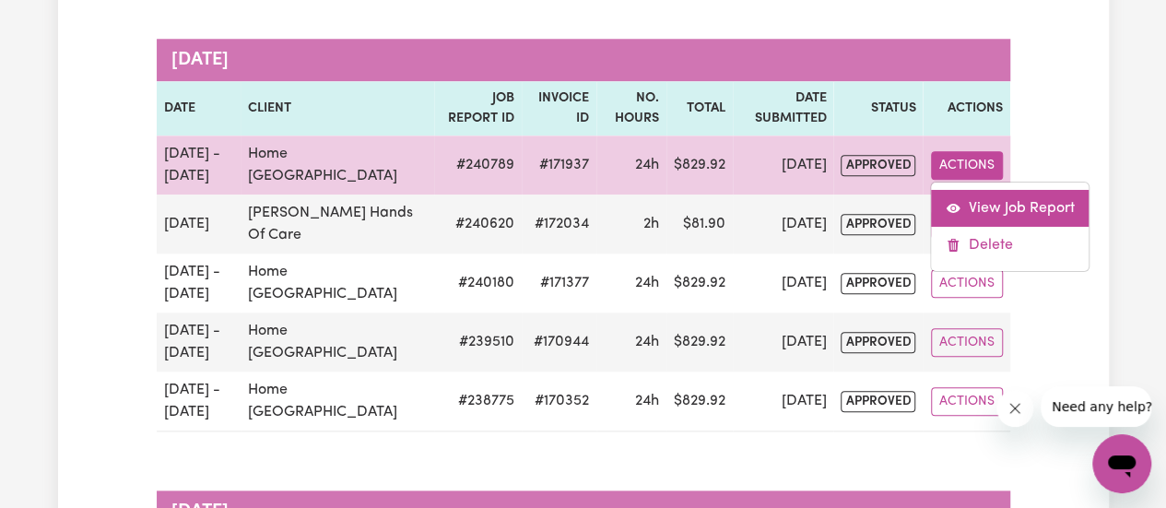
click at [1016, 206] on link "View Job Report" at bounding box center [1010, 208] width 158 height 37
select select "pm"
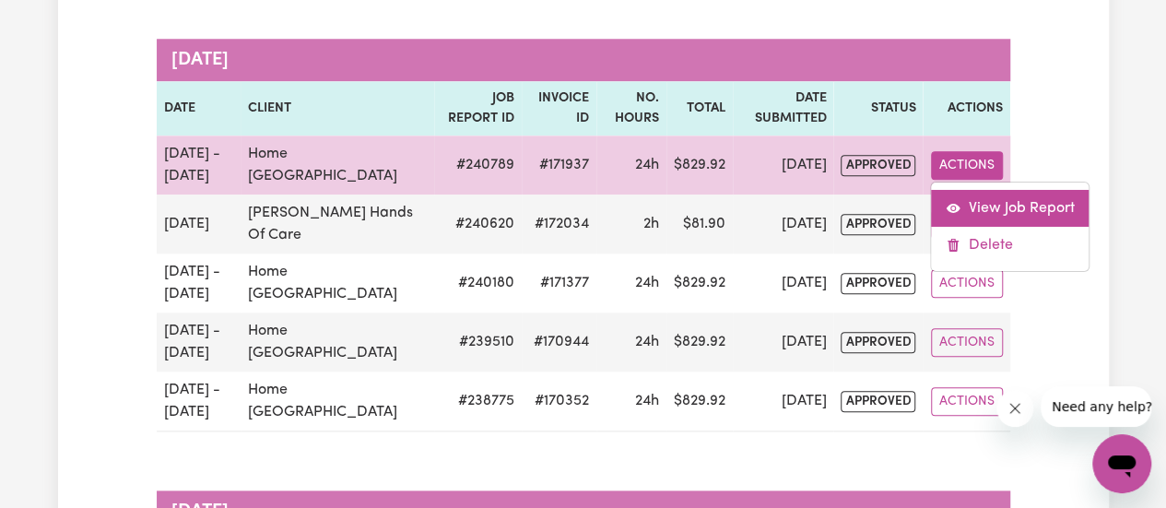
select select "pm"
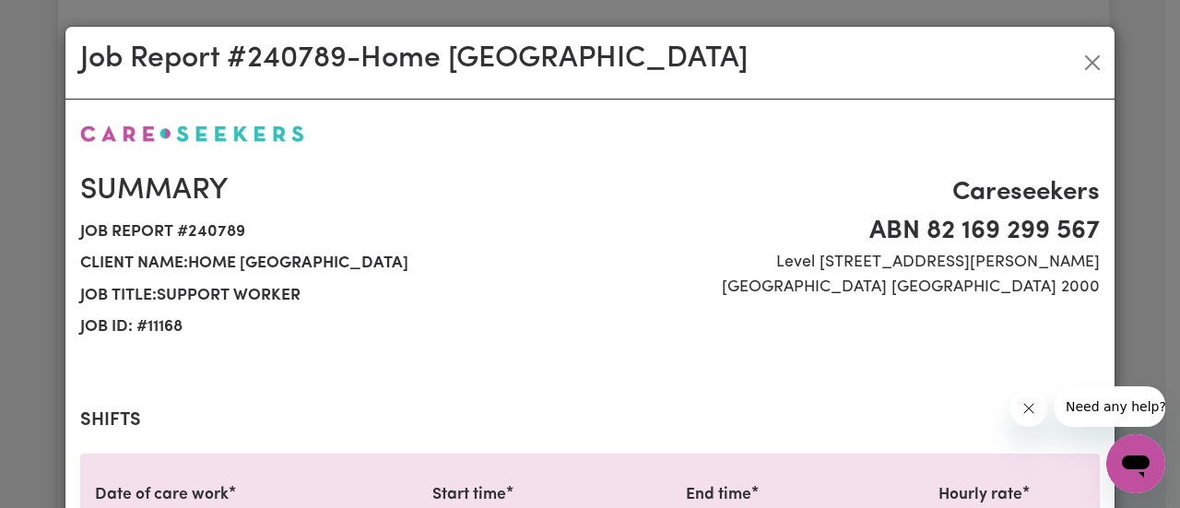
select select "38-Weekday"
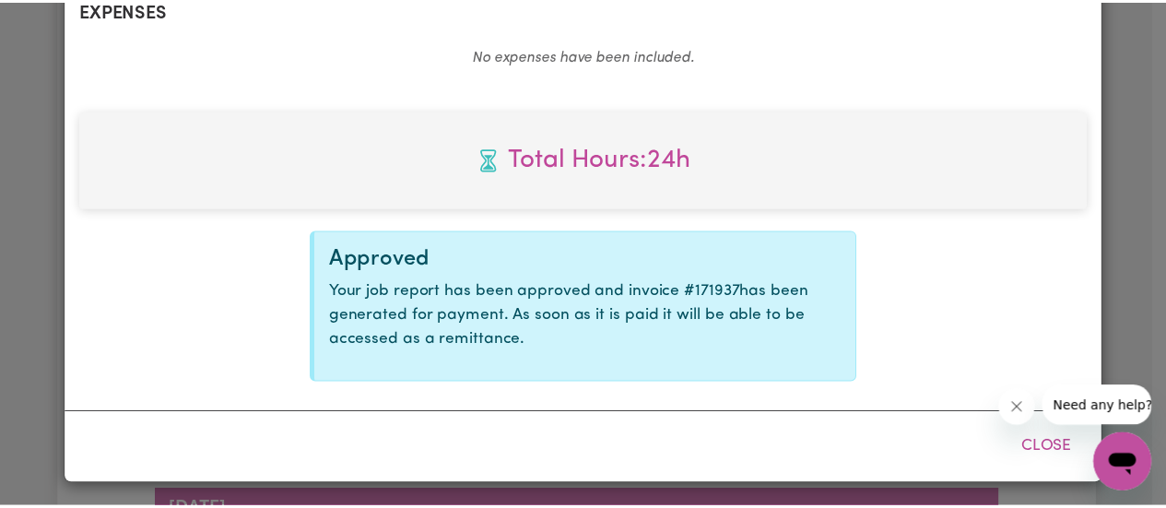
scroll to position [0, 0]
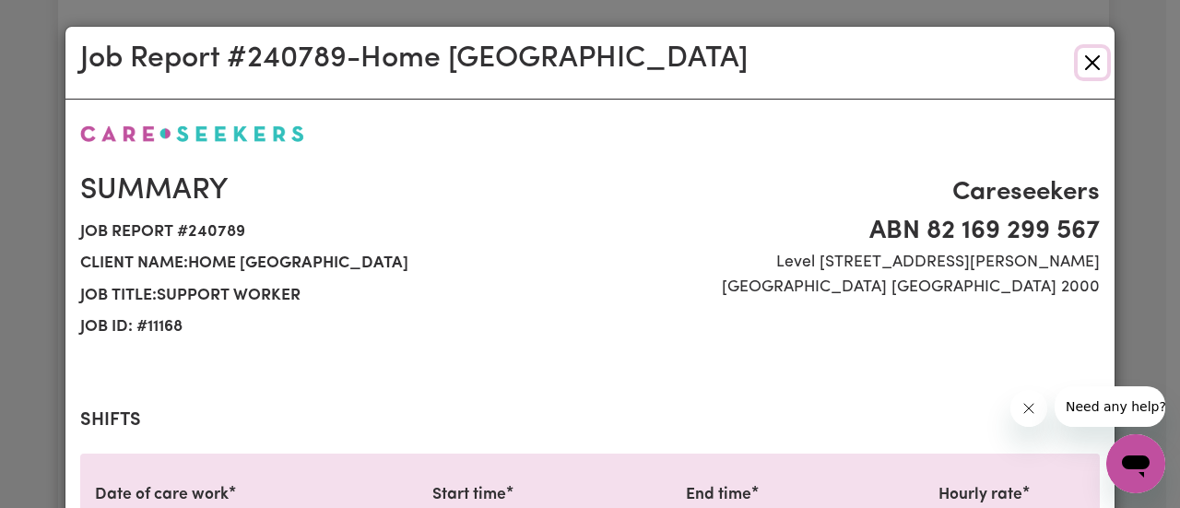
click at [1089, 60] on button "Close" at bounding box center [1091, 62] width 29 height 29
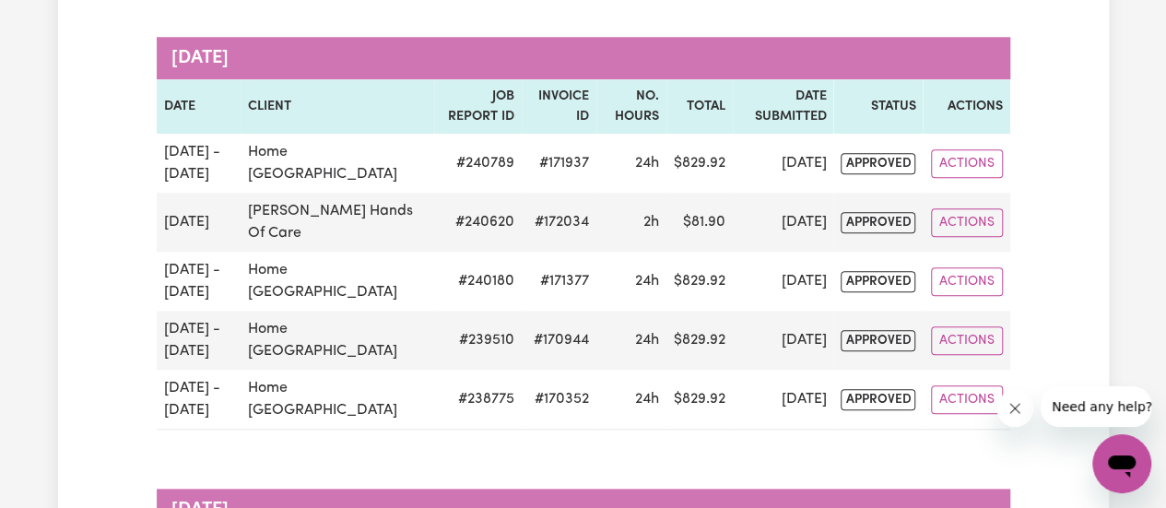
scroll to position [414, 0]
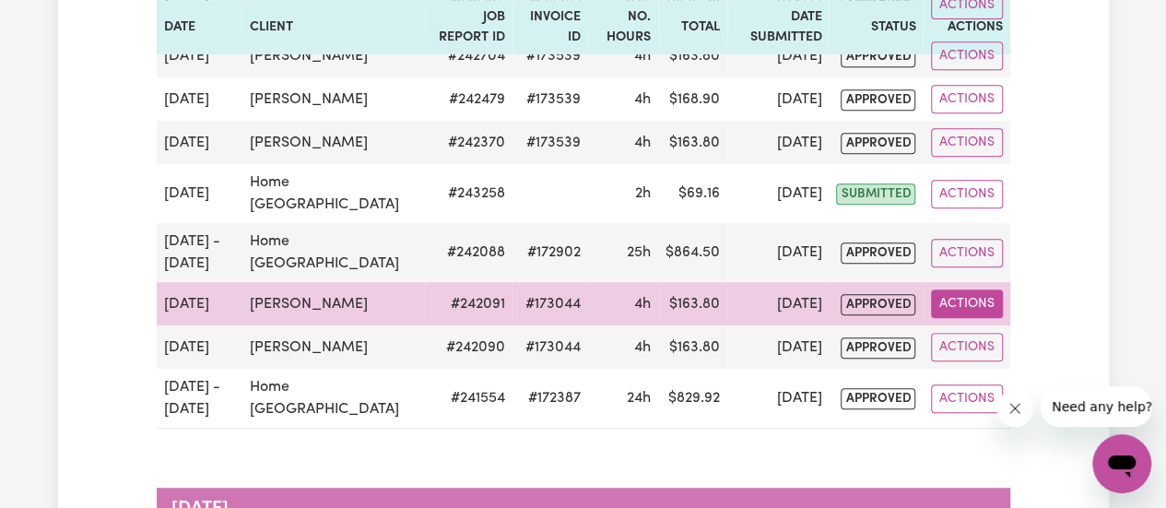
click at [979, 296] on button "Actions" at bounding box center [967, 303] width 72 height 29
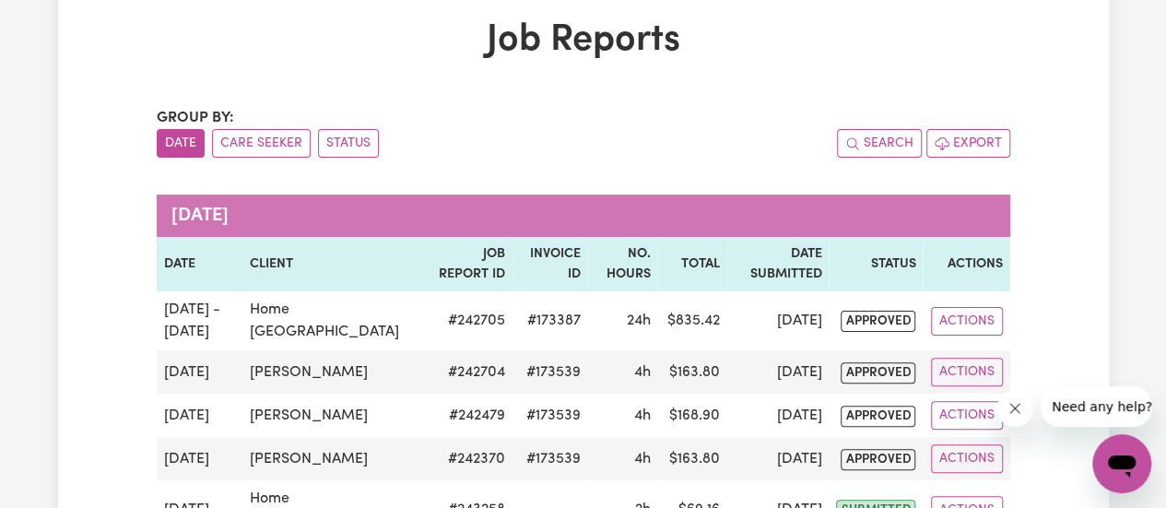
scroll to position [0, 0]
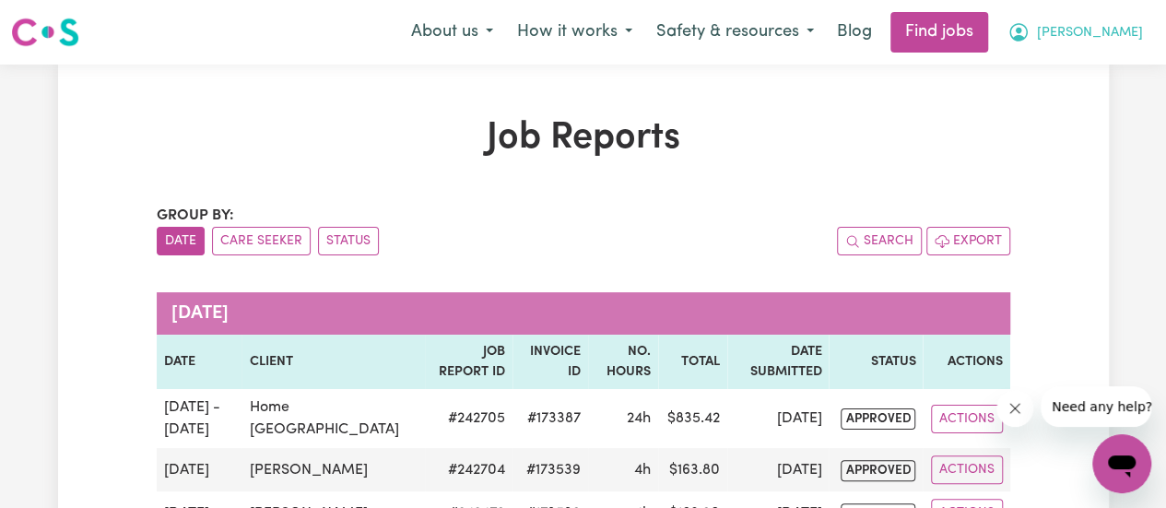
click at [1120, 50] on div "About us How it works Safety & resources Blog Find jobs [PERSON_NAME]" at bounding box center [777, 32] width 756 height 41
click at [1121, 33] on span "[PERSON_NAME]" at bounding box center [1090, 33] width 106 height 20
